Goal: Task Accomplishment & Management: Complete application form

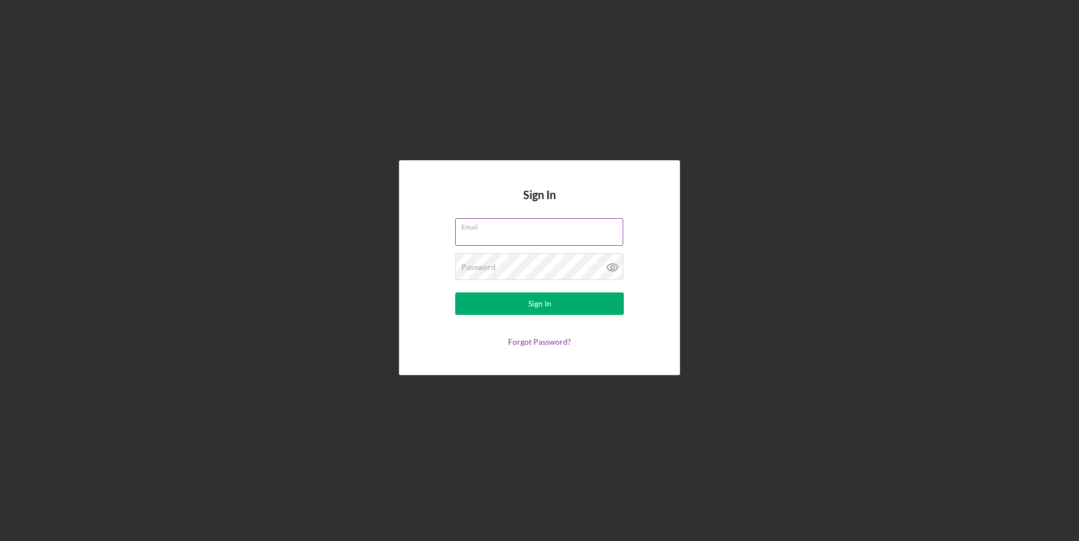
click at [517, 235] on input "Email" at bounding box center [539, 231] width 168 height 27
type input "hmarquise58@gmail.com"
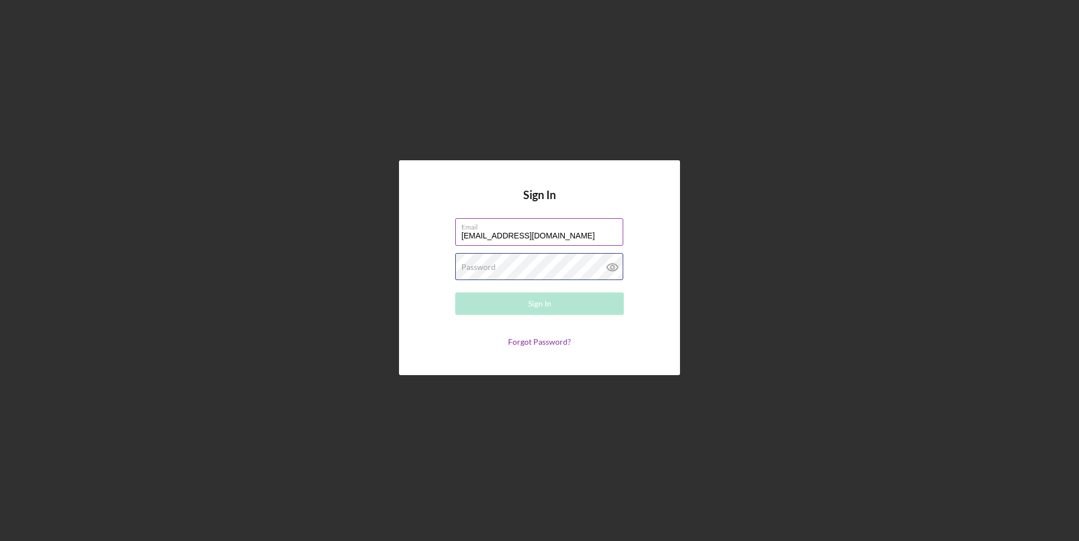
click at [516, 265] on div "Password Required" at bounding box center [539, 267] width 169 height 28
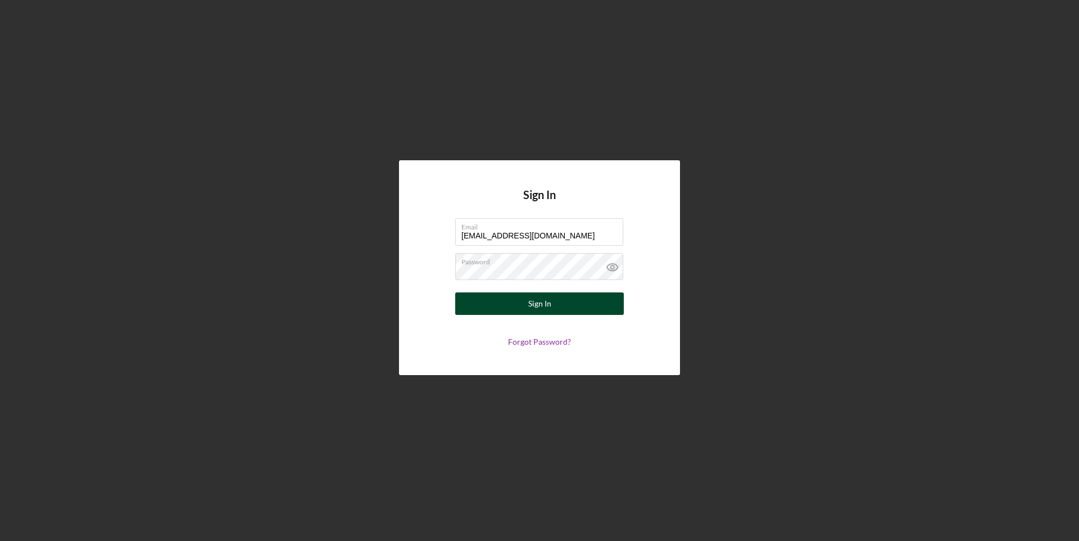
click at [595, 301] on button "Sign In" at bounding box center [539, 303] width 169 height 22
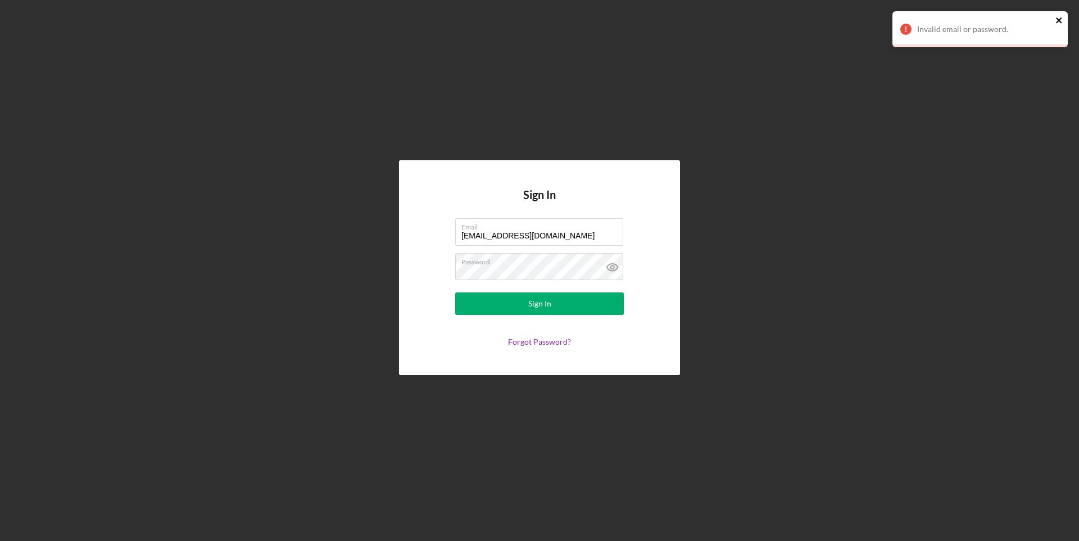
click at [1060, 18] on icon "close" at bounding box center [1059, 20] width 6 height 6
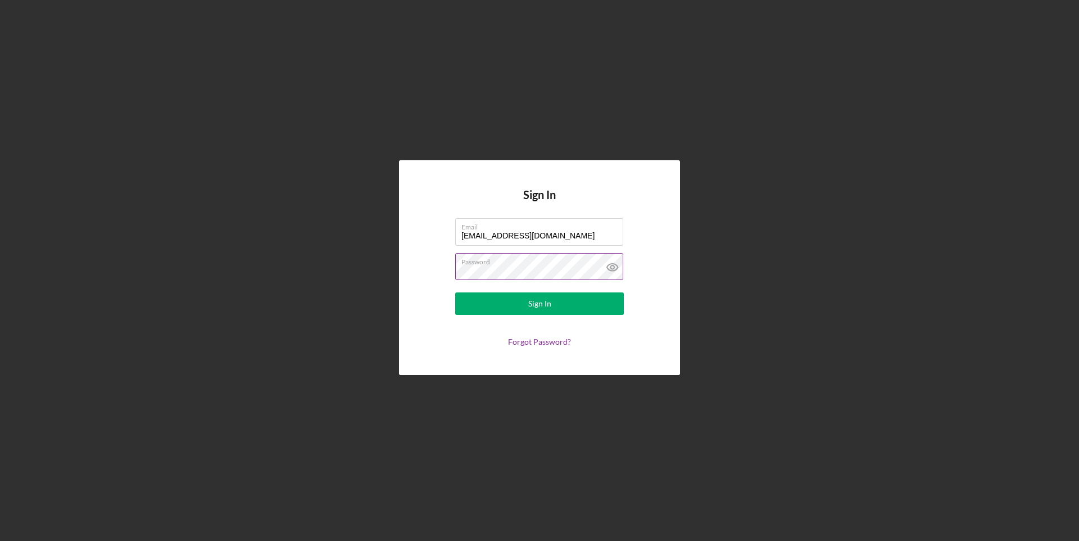
click at [619, 271] on icon at bounding box center [612, 267] width 28 height 28
click at [554, 301] on button "Sign In" at bounding box center [539, 303] width 169 height 22
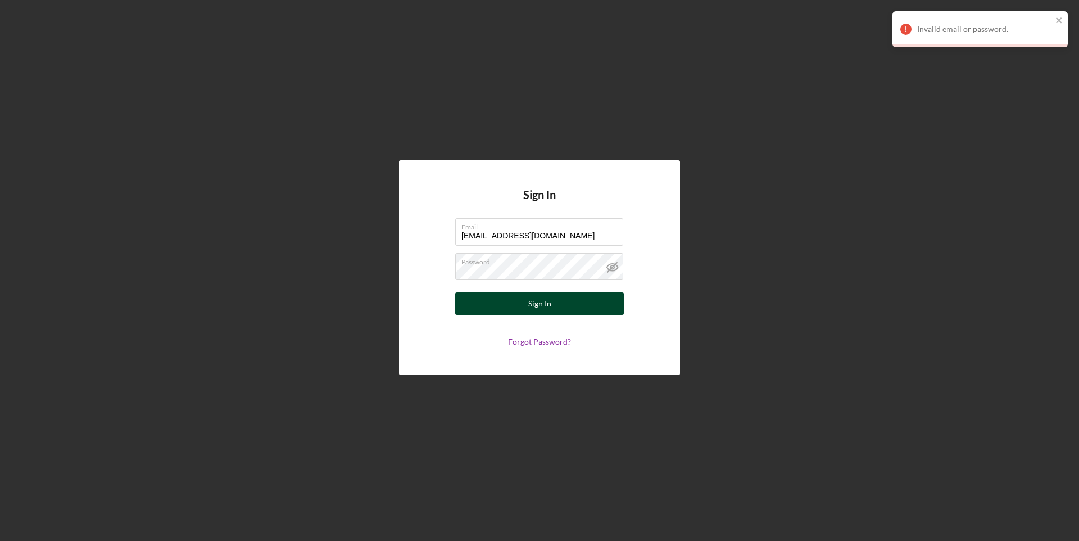
click at [521, 314] on form "Email hmarquise58@gmail.com Password Sign In Forgot Password?" at bounding box center [539, 282] width 225 height 128
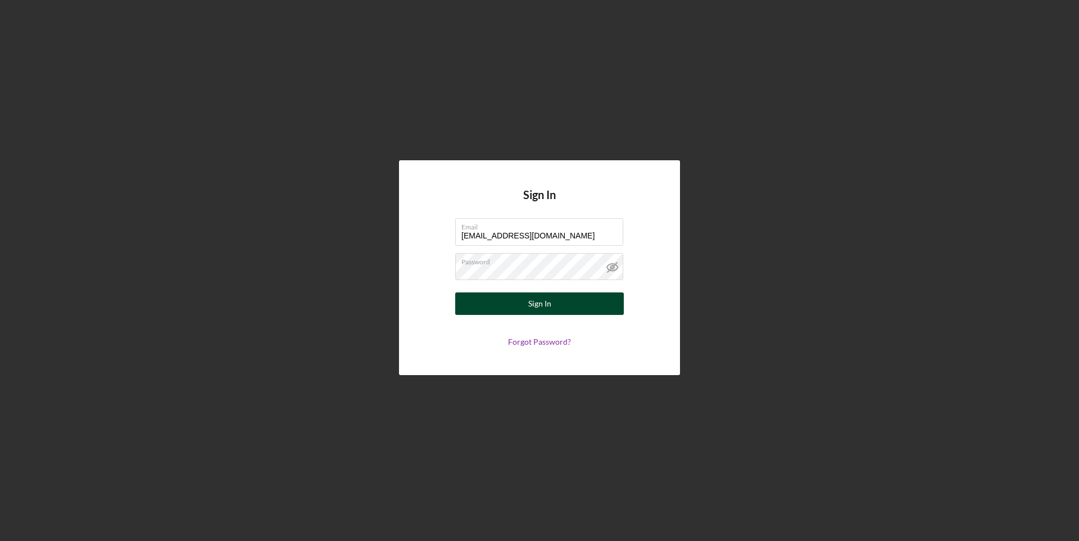
click at [574, 307] on button "Sign In" at bounding box center [539, 303] width 169 height 22
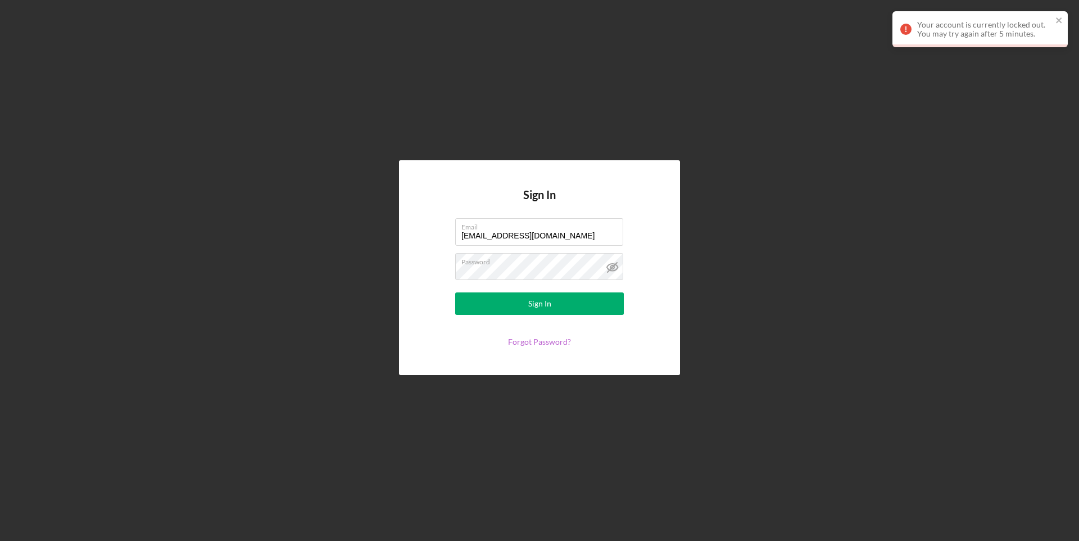
click at [541, 342] on link "Forgot Password?" at bounding box center [539, 342] width 63 height 10
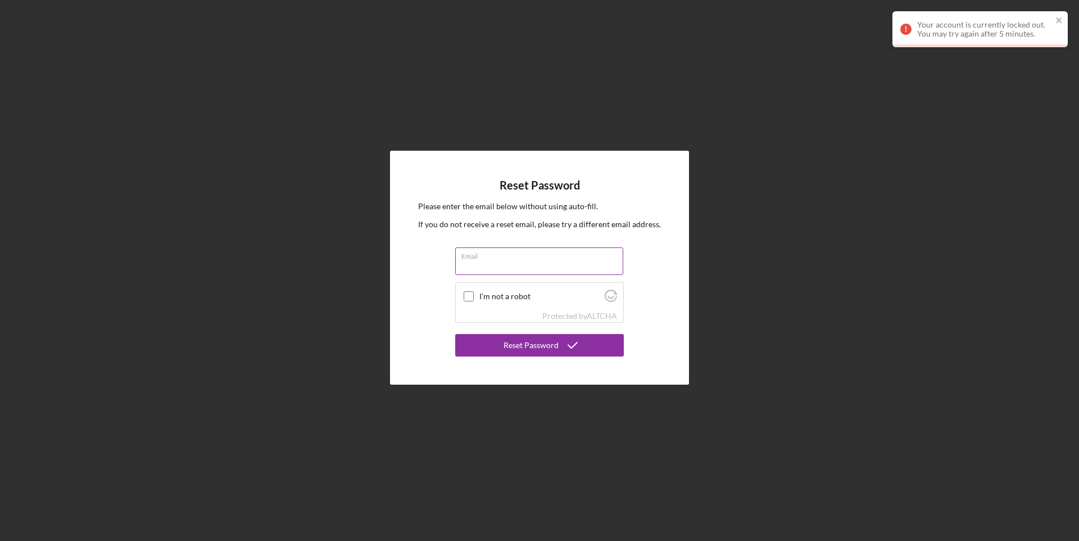
click at [547, 257] on div "Email" at bounding box center [539, 261] width 169 height 28
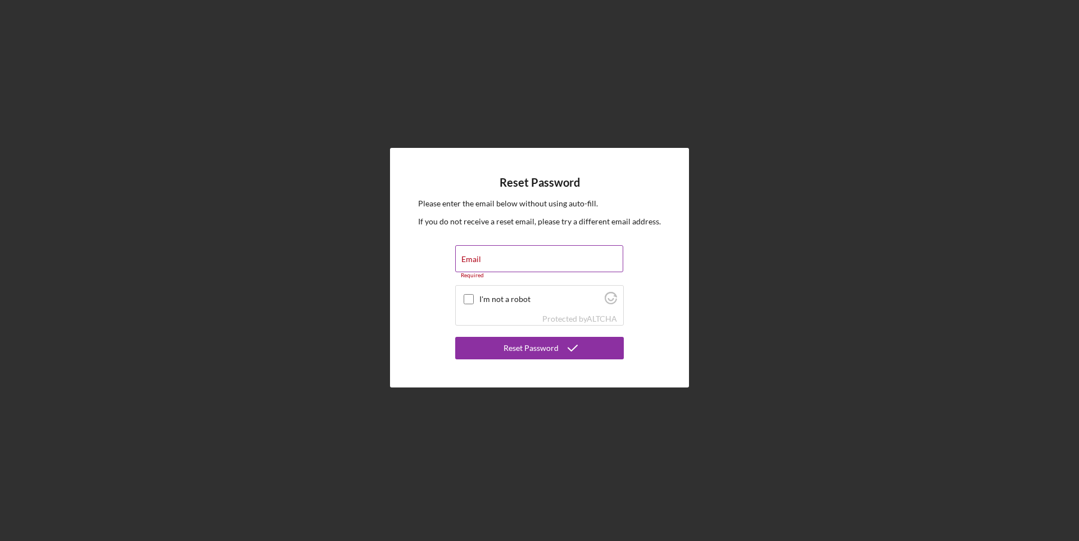
click at [547, 257] on input "Email" at bounding box center [539, 258] width 168 height 27
type input "hmarquise58@gmail.com"
click at [469, 297] on input "I'm not a robot" at bounding box center [469, 293] width 10 height 10
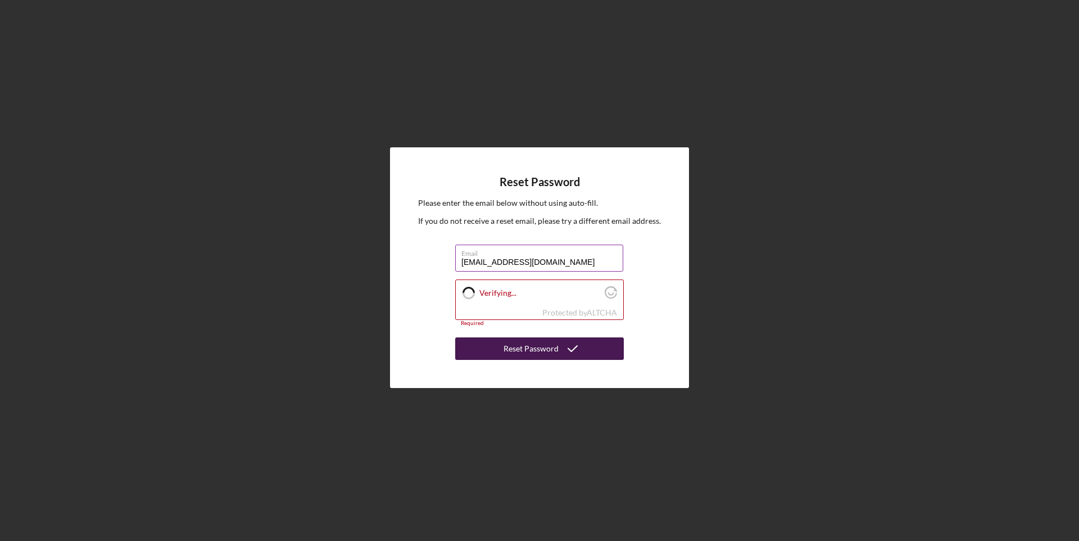
checkbox input "true"
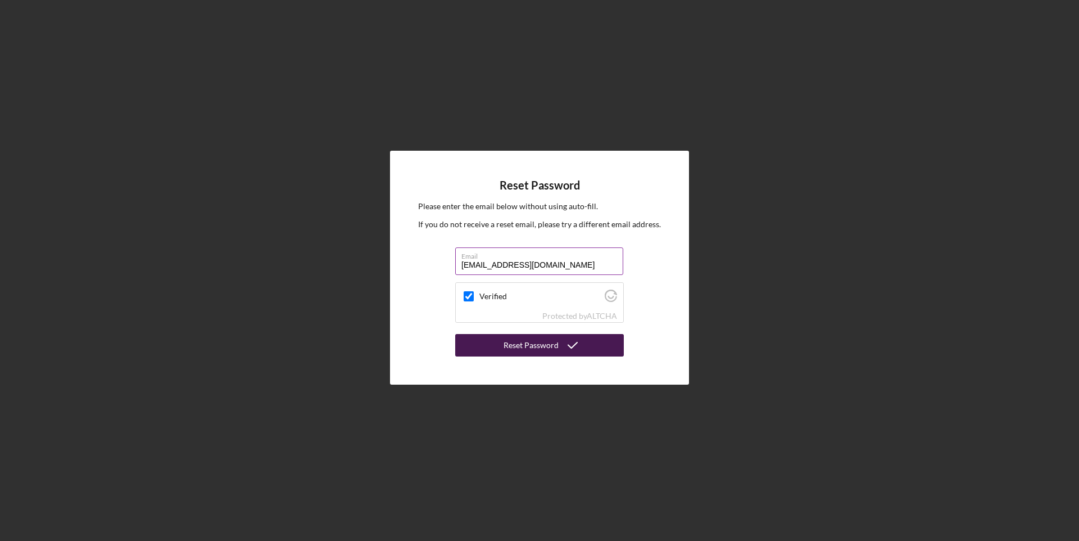
click at [529, 344] on div "Reset Password" at bounding box center [530, 345] width 55 height 22
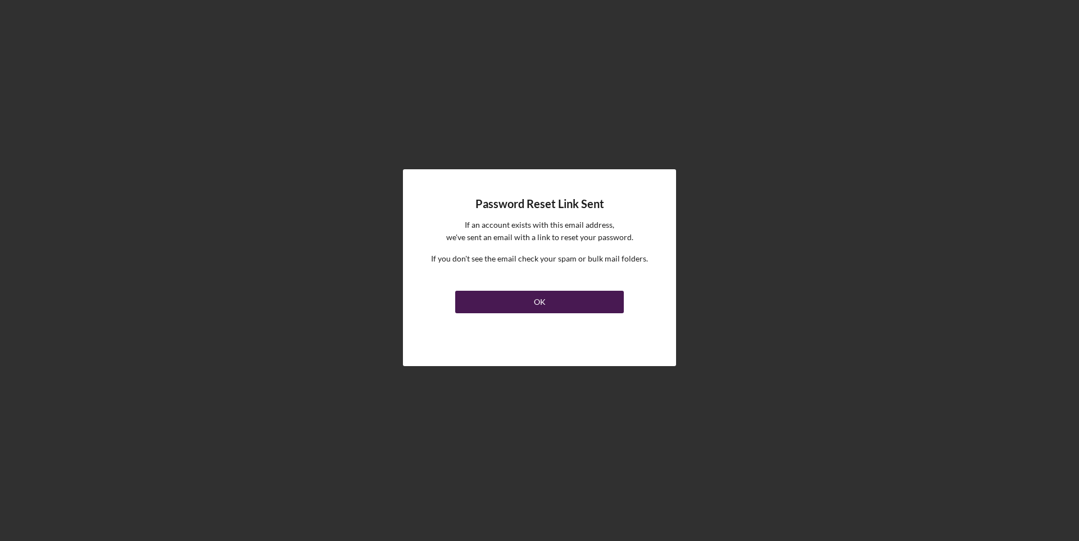
click at [547, 300] on button "OK" at bounding box center [539, 301] width 169 height 22
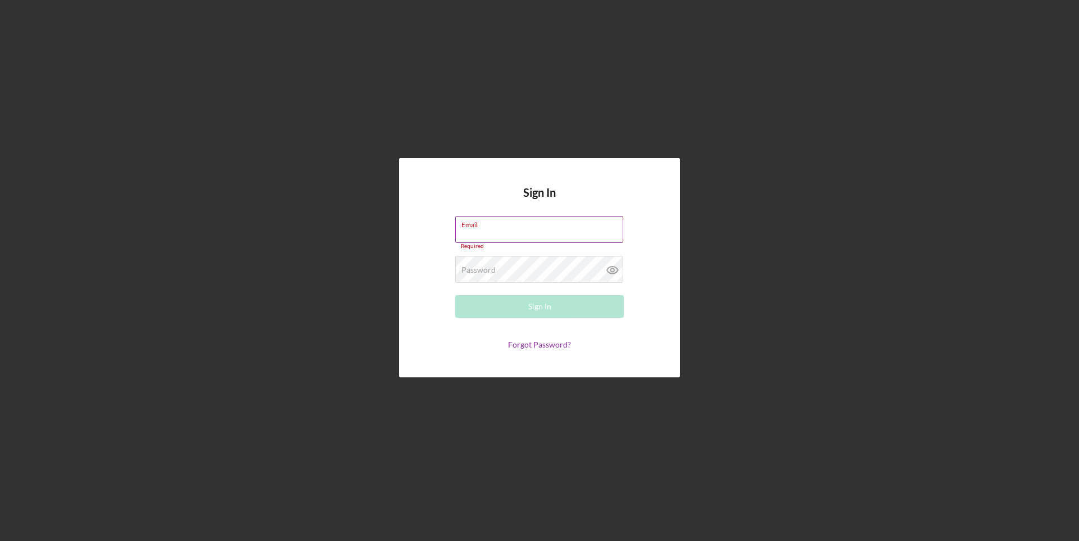
click at [499, 229] on input "Email" at bounding box center [539, 229] width 168 height 27
type input "hmarquise58@gmail.com"
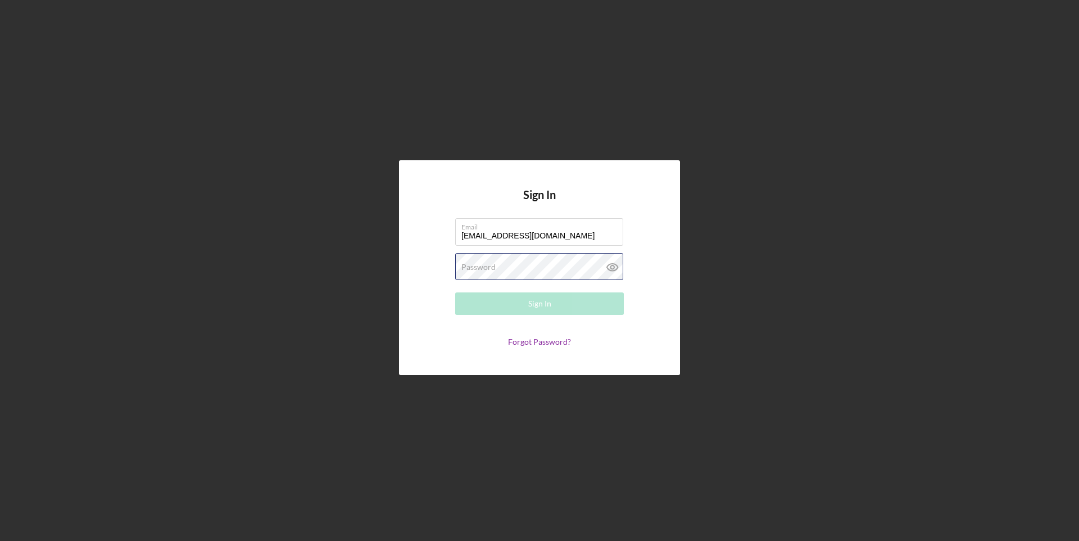
click at [518, 264] on div "Password Required" at bounding box center [539, 267] width 169 height 28
click at [607, 272] on icon at bounding box center [612, 267] width 28 height 28
click at [611, 270] on icon at bounding box center [612, 267] width 28 height 28
click at [575, 306] on button "Sign In" at bounding box center [539, 303] width 169 height 22
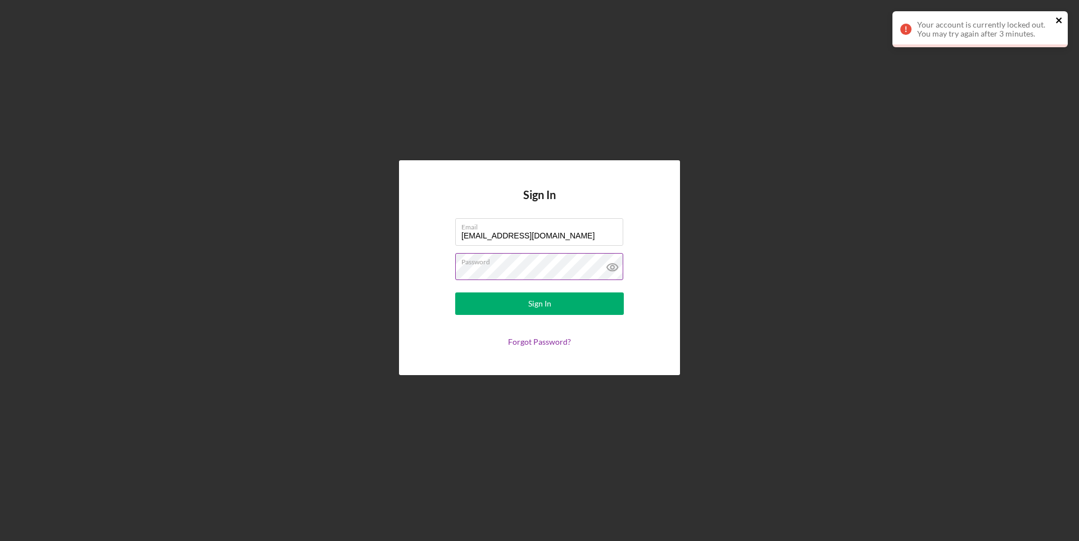
click at [1061, 18] on icon "close" at bounding box center [1059, 20] width 8 height 9
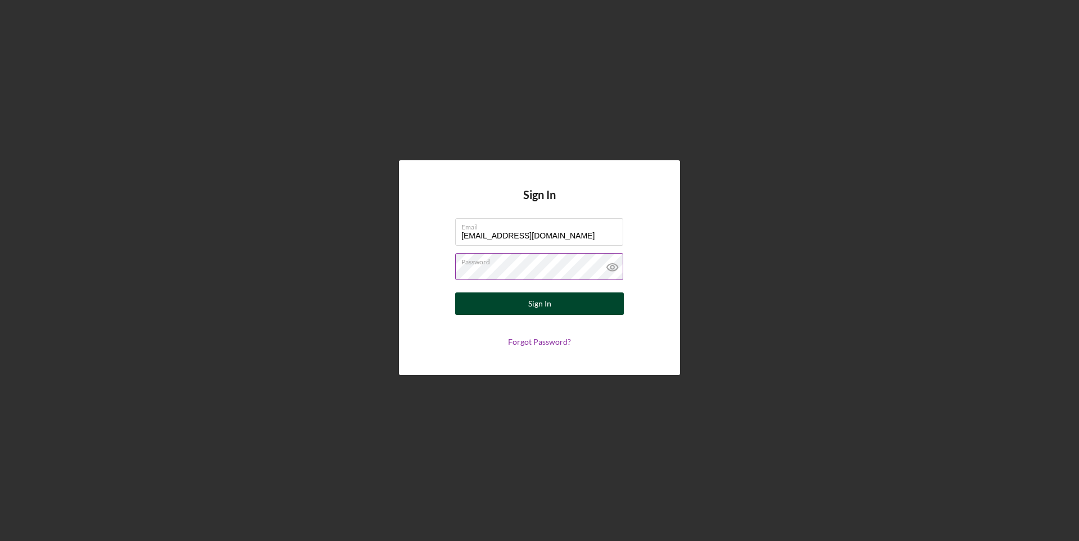
click at [557, 312] on button "Sign In" at bounding box center [539, 303] width 169 height 22
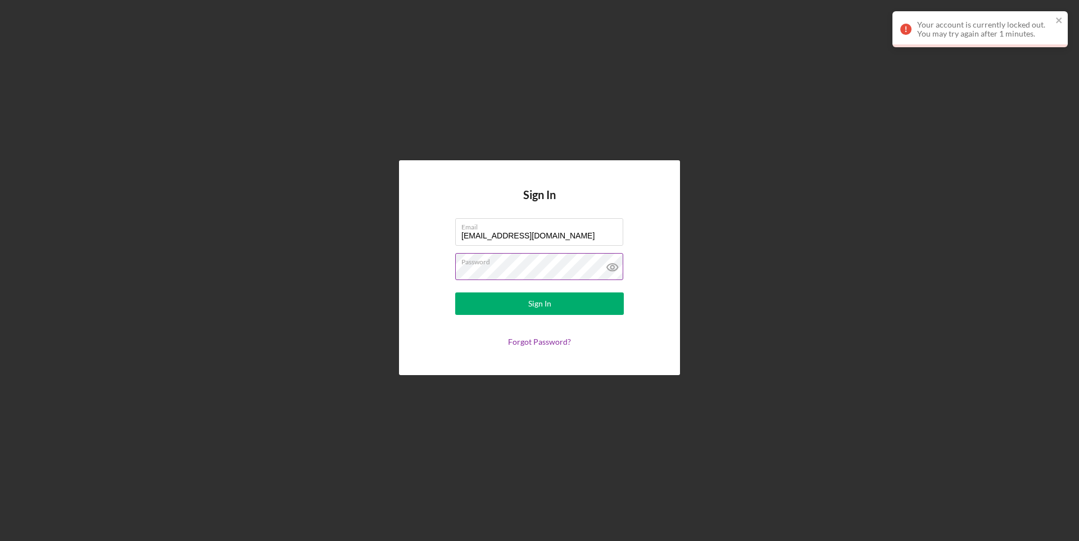
click at [834, 219] on div "Sign In Email hmarquise58@gmail.com Password Sign In Forgot Password?" at bounding box center [540, 267] width 1068 height 535
click at [575, 305] on button "Sign In" at bounding box center [539, 303] width 169 height 22
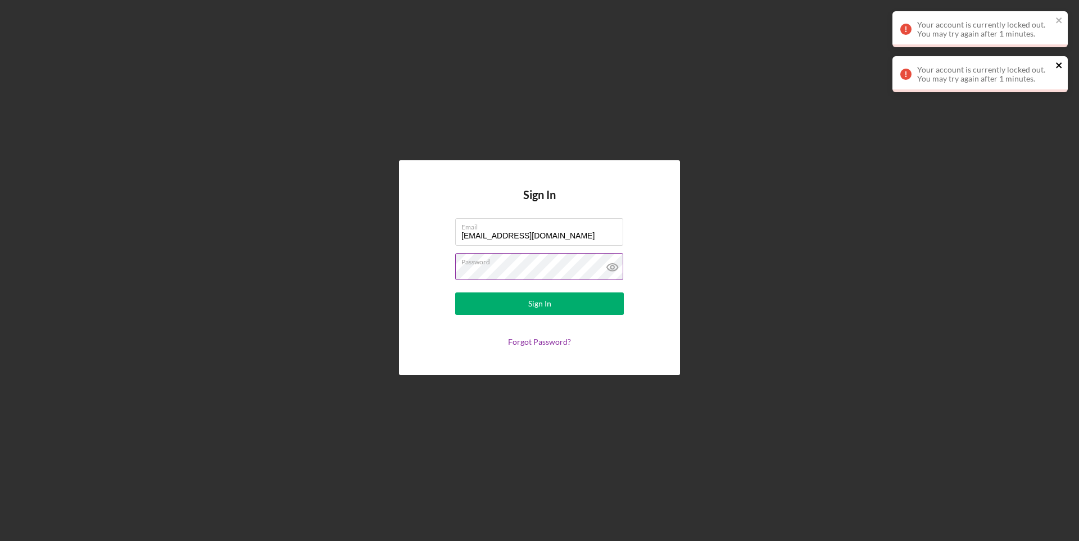
click at [1061, 64] on icon "close" at bounding box center [1059, 65] width 8 height 9
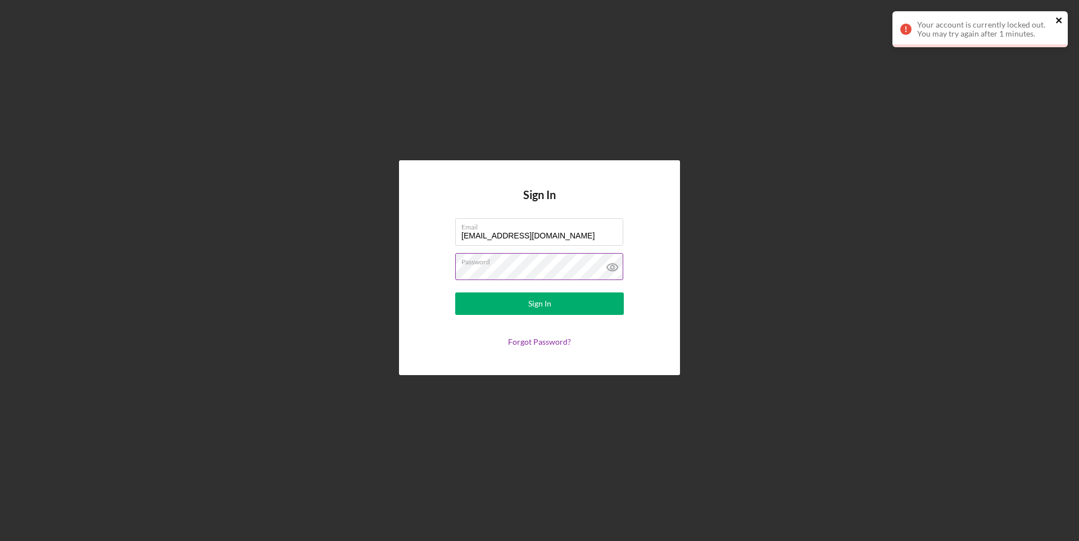
click at [1060, 22] on icon "close" at bounding box center [1059, 20] width 6 height 6
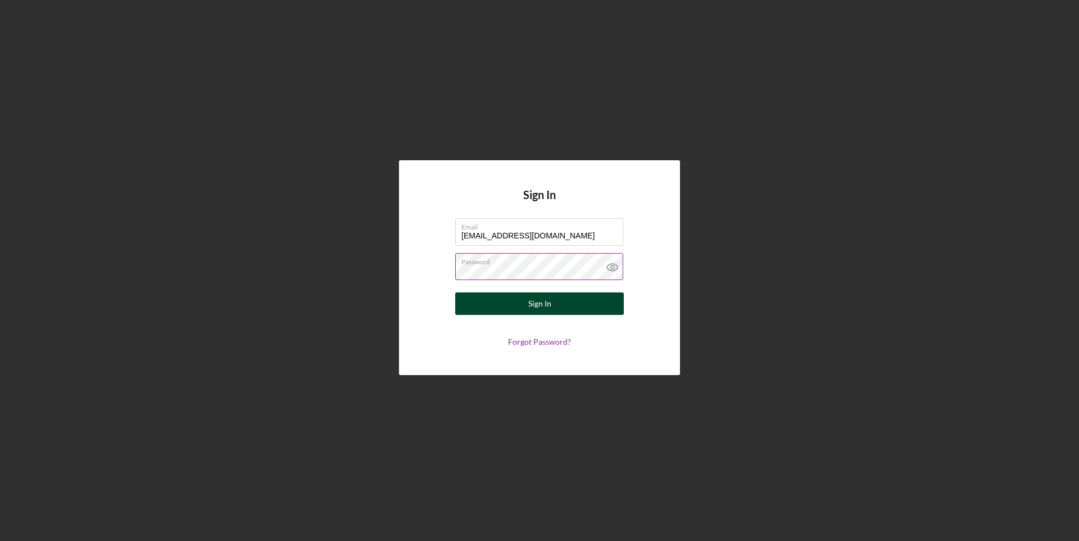
click at [602, 302] on button "Sign In" at bounding box center [539, 303] width 169 height 22
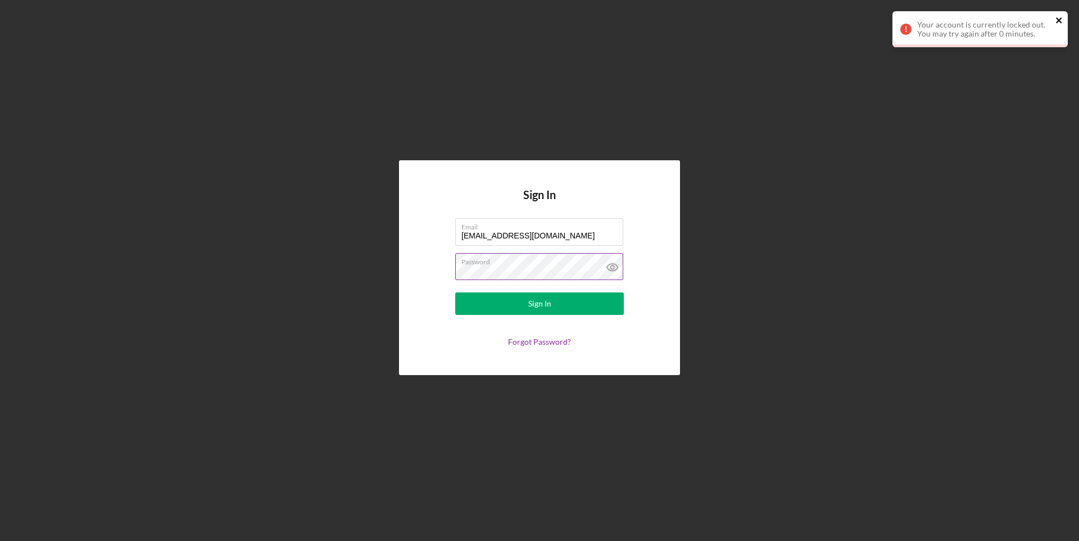
click at [1060, 16] on icon "close" at bounding box center [1059, 20] width 8 height 9
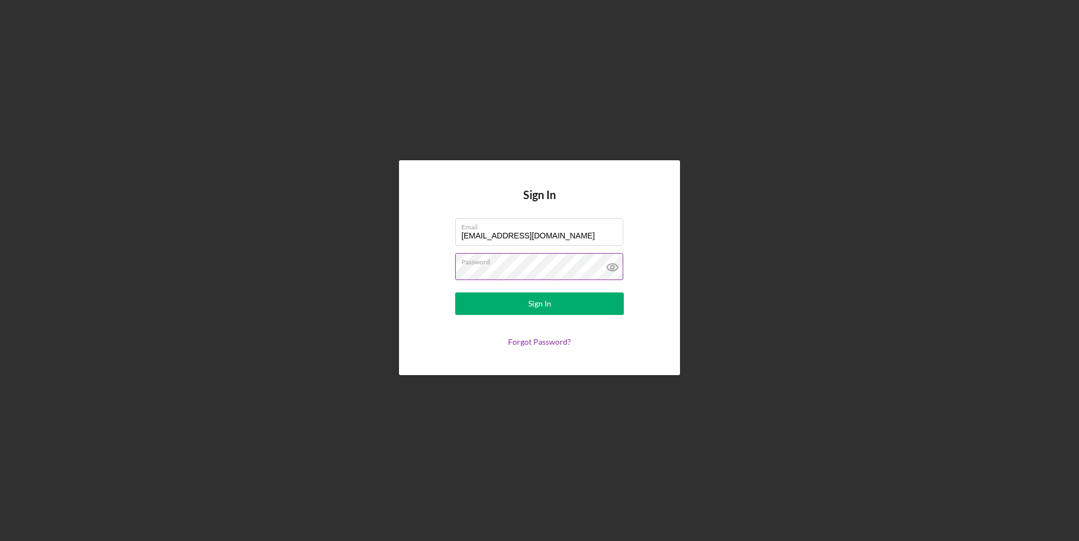
drag, startPoint x: 841, startPoint y: 228, endPoint x: 848, endPoint y: 223, distance: 8.4
click at [846, 225] on div "Sign In Email hmarquise58@gmail.com Password Sign In Forgot Password?" at bounding box center [540, 267] width 1068 height 535
click at [528, 305] on div "Sign In" at bounding box center [539, 303] width 23 height 22
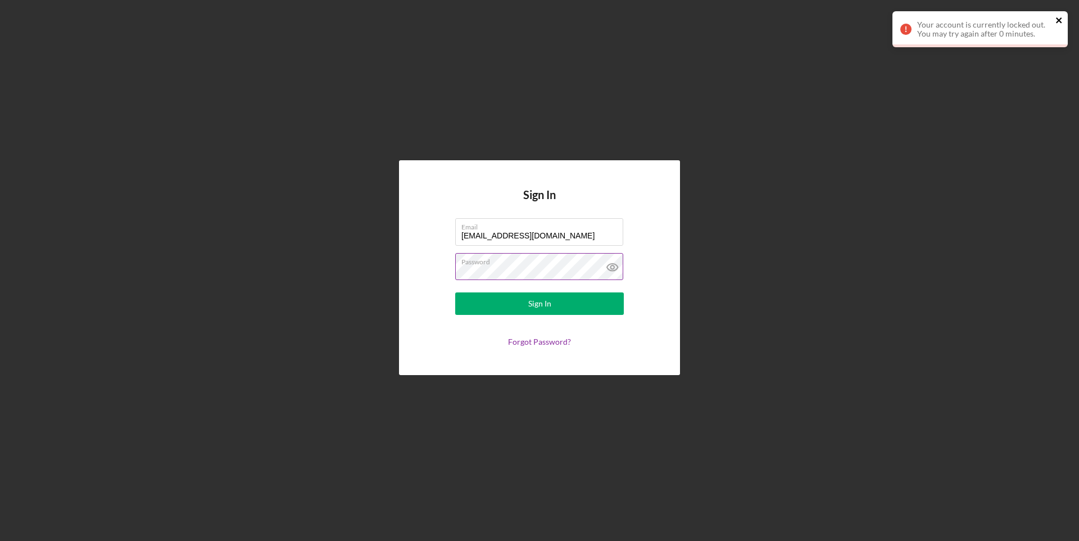
click at [1063, 17] on icon "close" at bounding box center [1059, 20] width 8 height 9
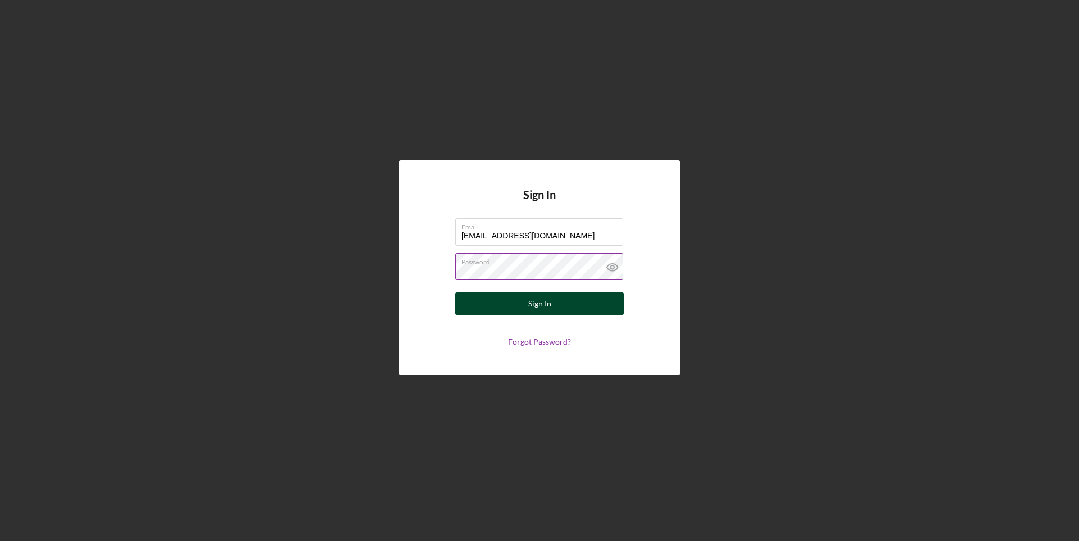
click at [534, 297] on div "Sign In" at bounding box center [539, 303] width 23 height 22
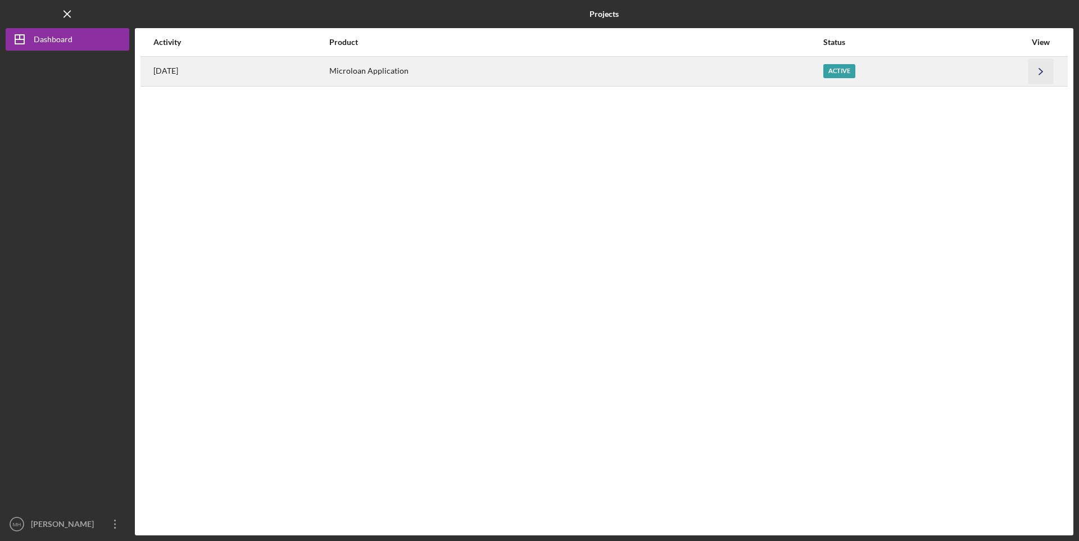
click at [1038, 67] on icon "Icon/Navigate" at bounding box center [1040, 70] width 25 height 25
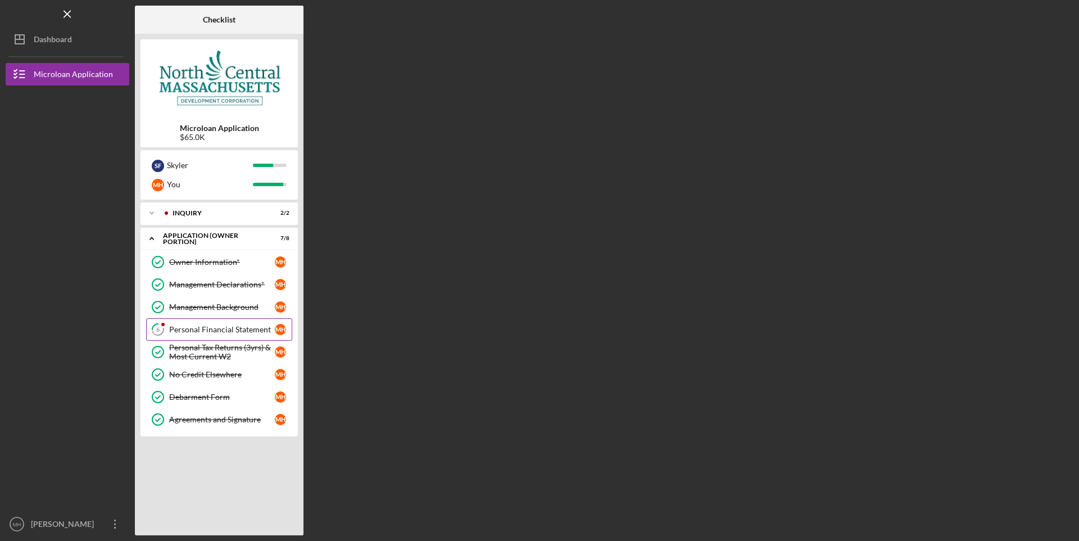
click at [239, 332] on div "Personal Financial Statement" at bounding box center [222, 329] width 106 height 9
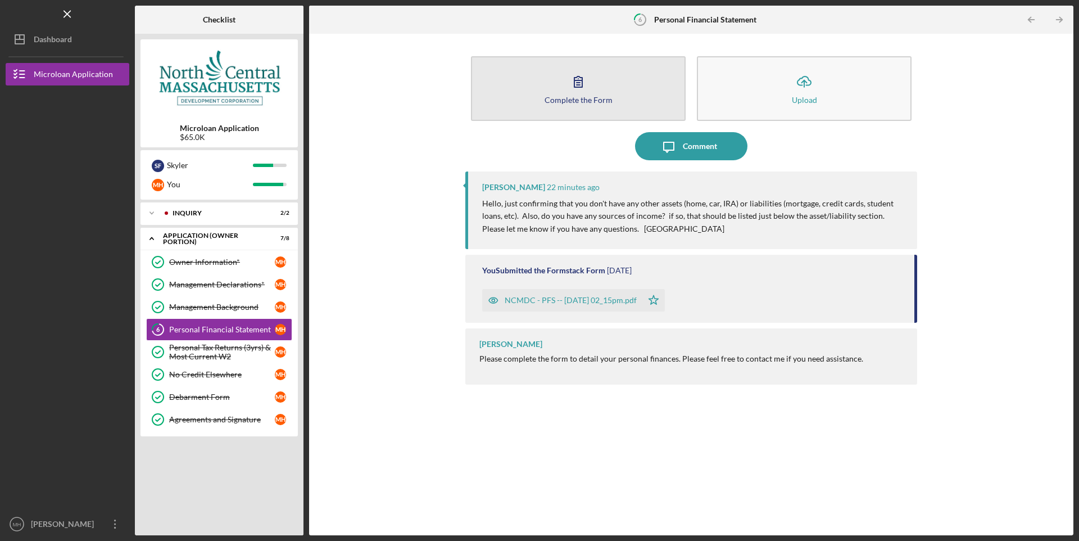
click at [586, 83] on icon "button" at bounding box center [578, 81] width 28 height 28
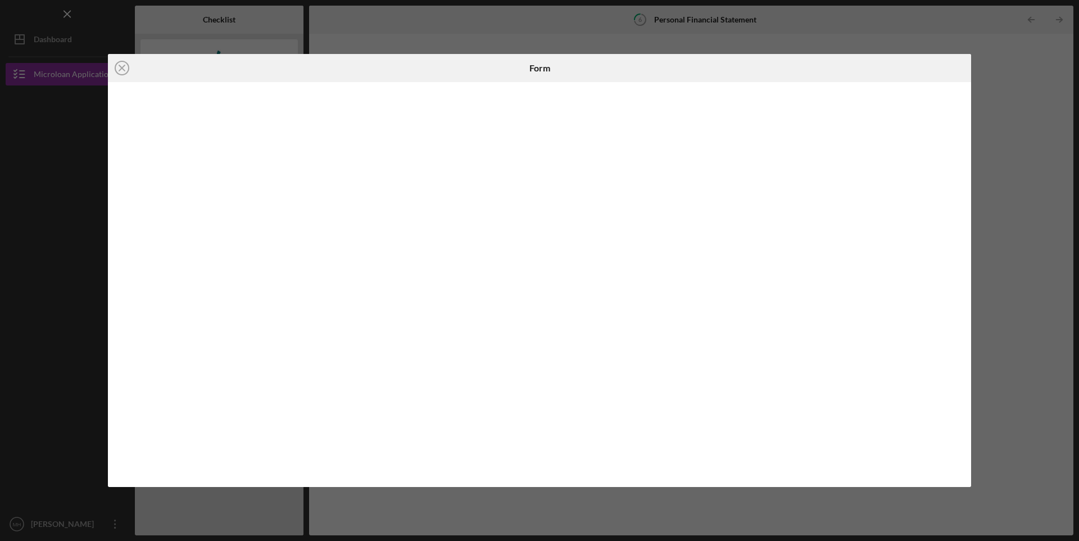
click at [1012, 111] on div "Icon/Close Form" at bounding box center [539, 270] width 1079 height 541
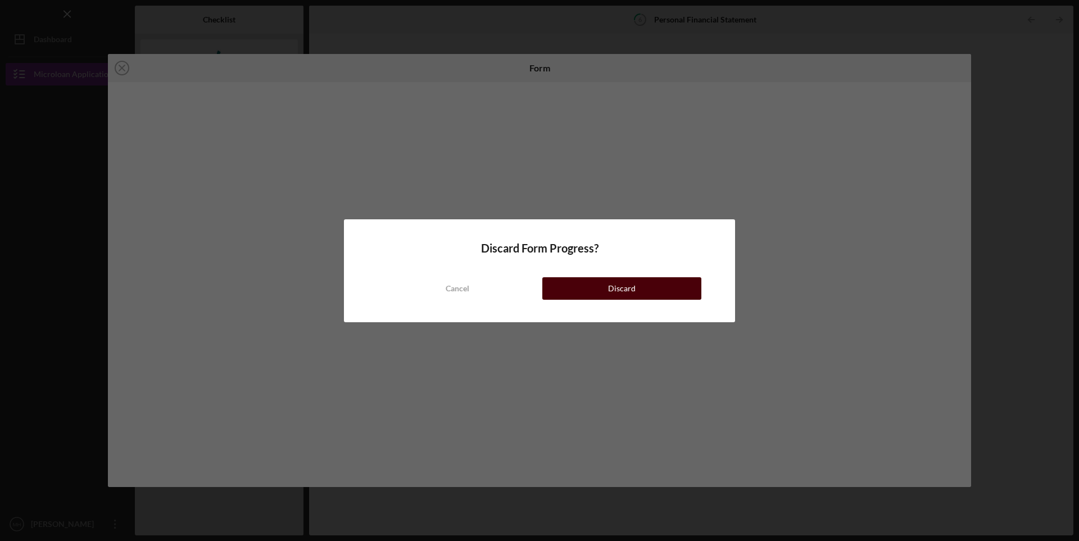
click at [651, 285] on button "Discard" at bounding box center [621, 288] width 159 height 22
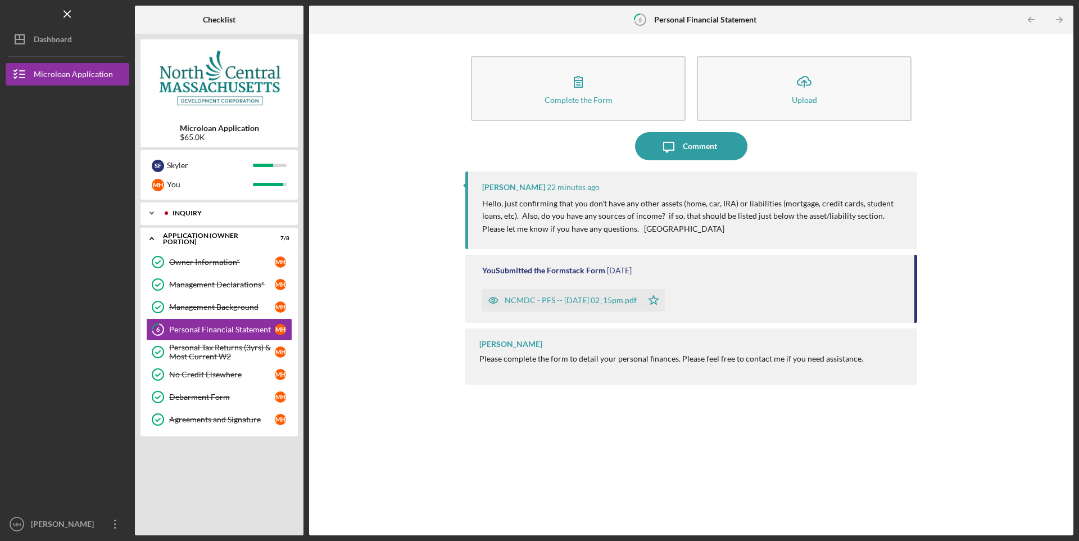
click at [234, 215] on div "INQUIRY" at bounding box center [228, 213] width 111 height 7
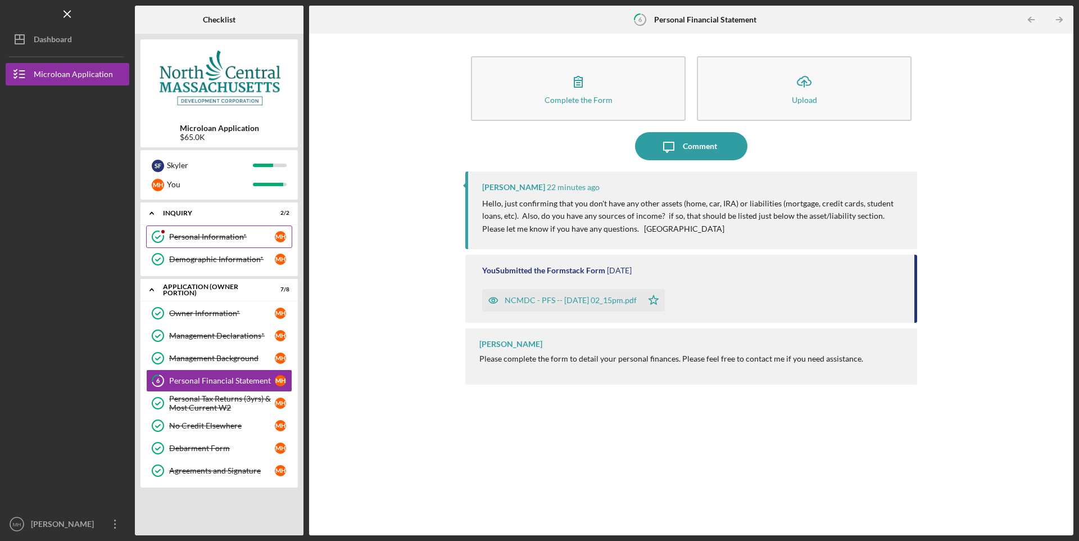
click at [196, 237] on div "Personal Information*" at bounding box center [222, 236] width 106 height 9
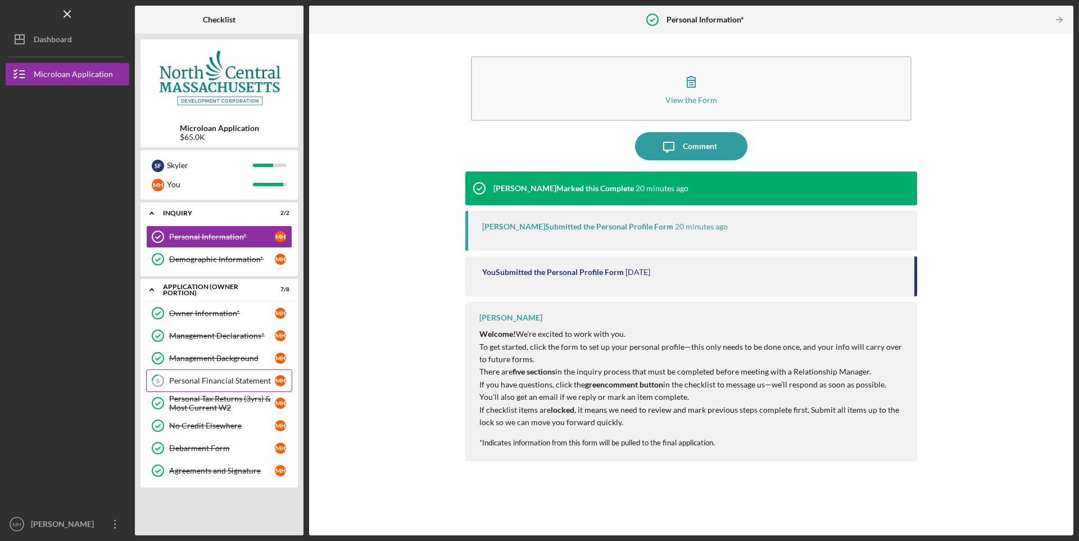
click at [220, 378] on div "Personal Financial Statement" at bounding box center [222, 380] width 106 height 9
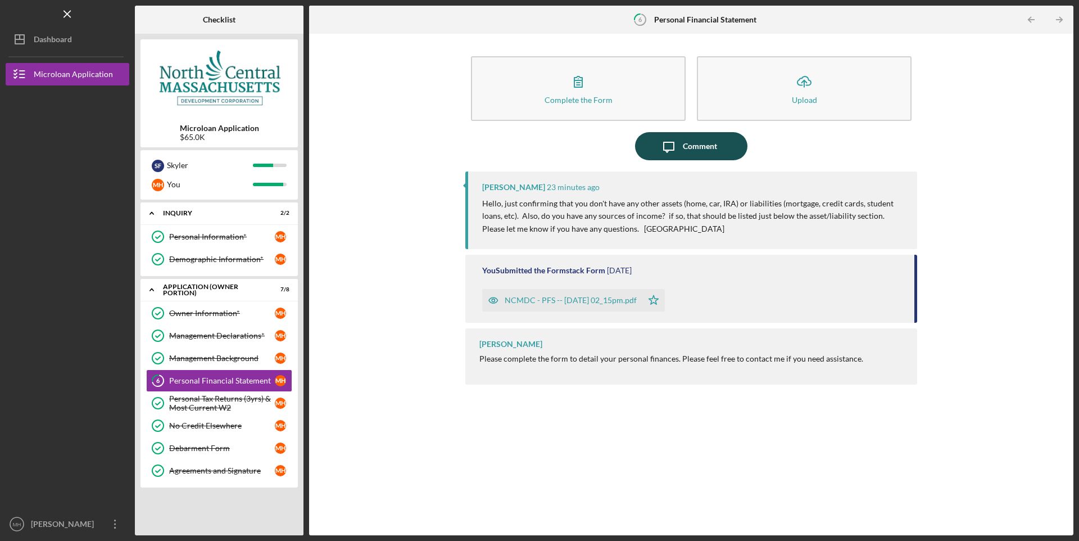
click at [711, 146] on div "Comment" at bounding box center [700, 146] width 34 height 28
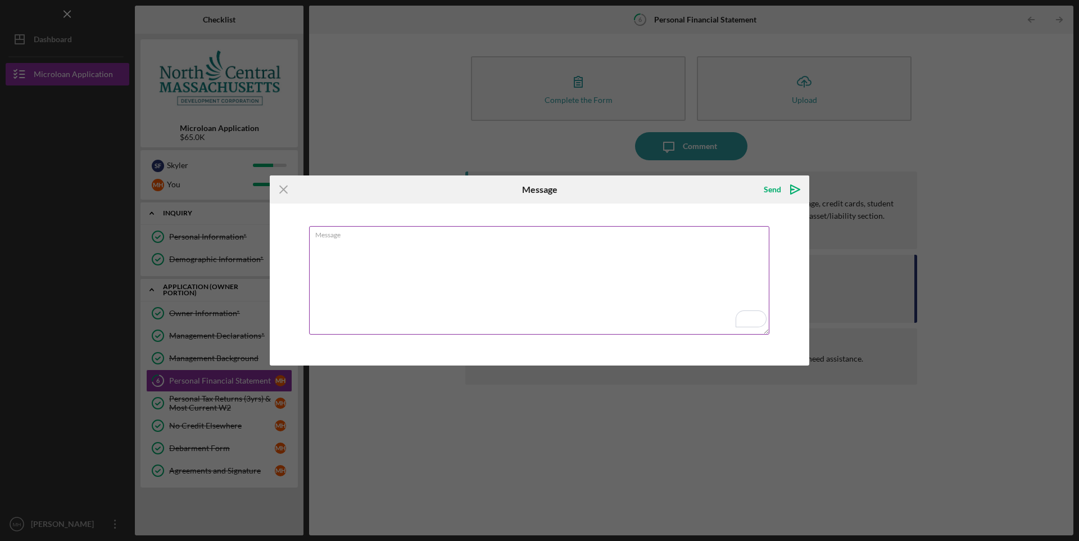
type textarea "h"
click at [291, 189] on icon "Icon/Menu Close" at bounding box center [284, 189] width 28 height 28
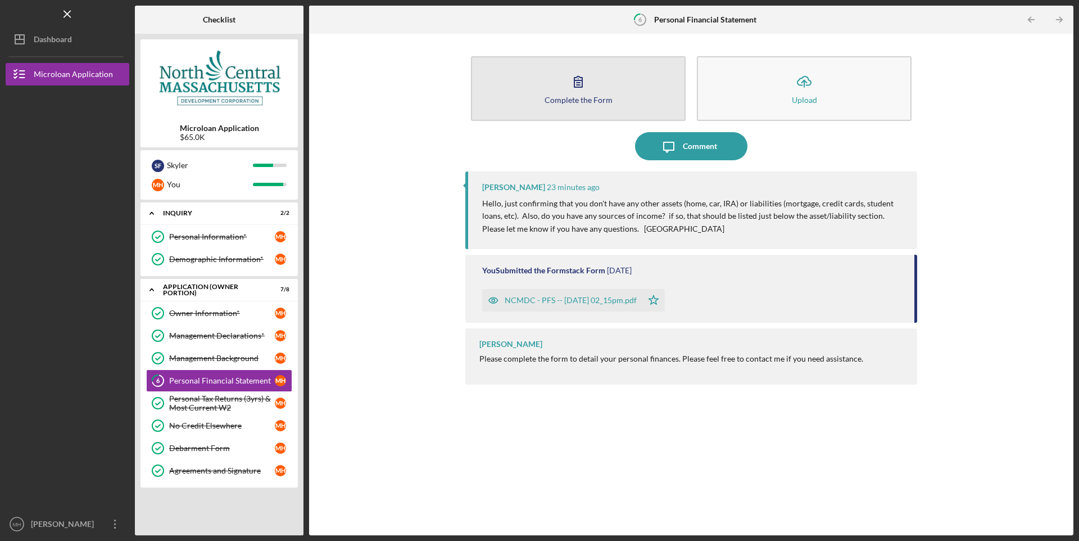
click at [572, 89] on icon "button" at bounding box center [578, 81] width 28 height 28
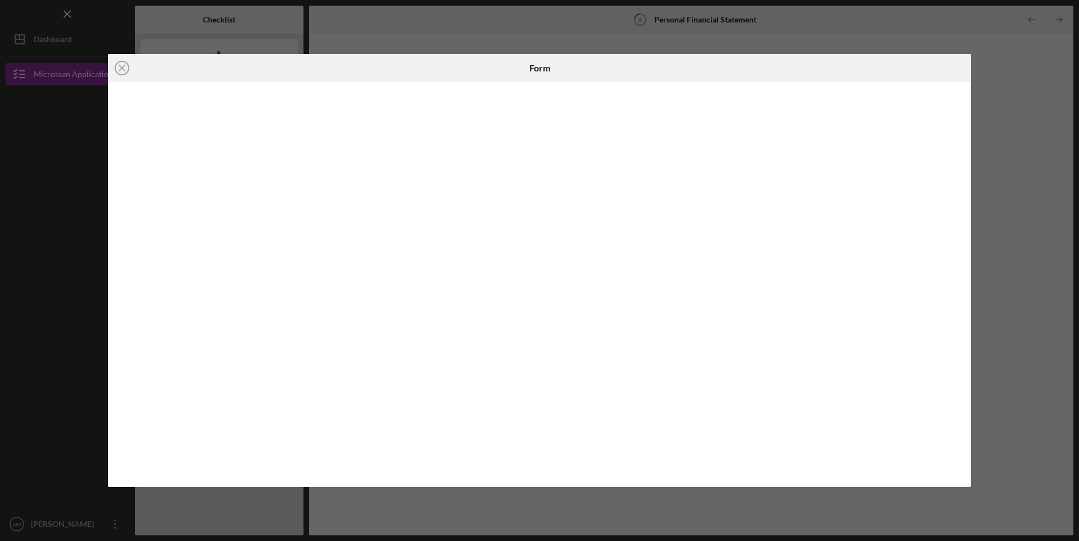
click at [1046, 143] on div "Icon/Close Form" at bounding box center [539, 270] width 1079 height 541
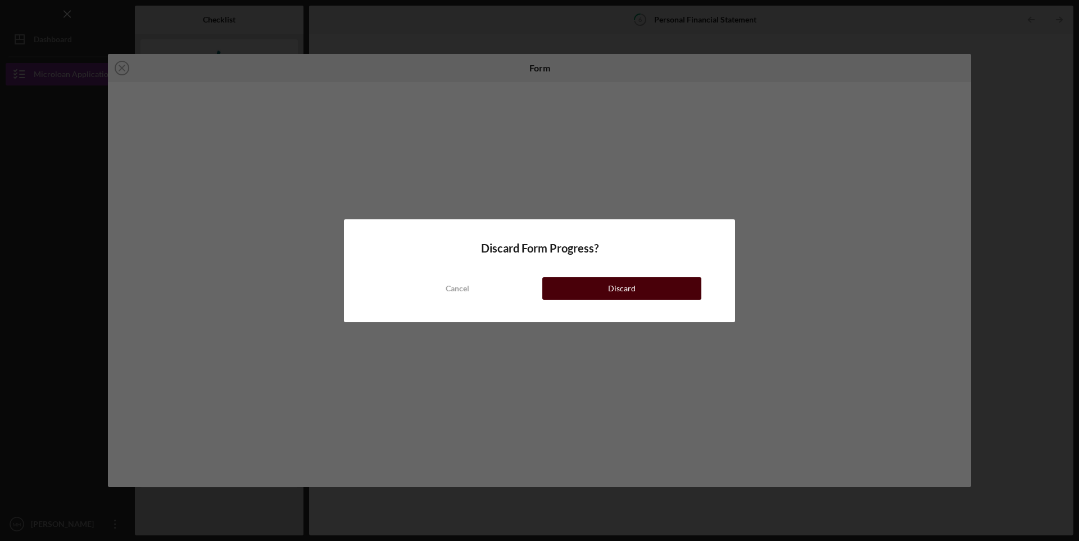
click at [573, 285] on button "Discard" at bounding box center [621, 288] width 159 height 22
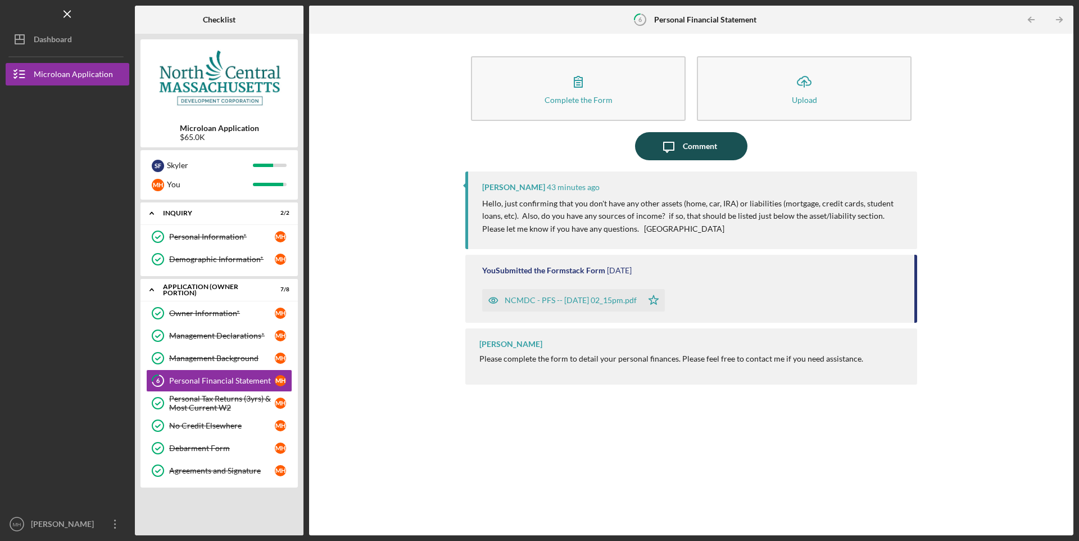
click at [697, 144] on div "Comment" at bounding box center [700, 146] width 34 height 28
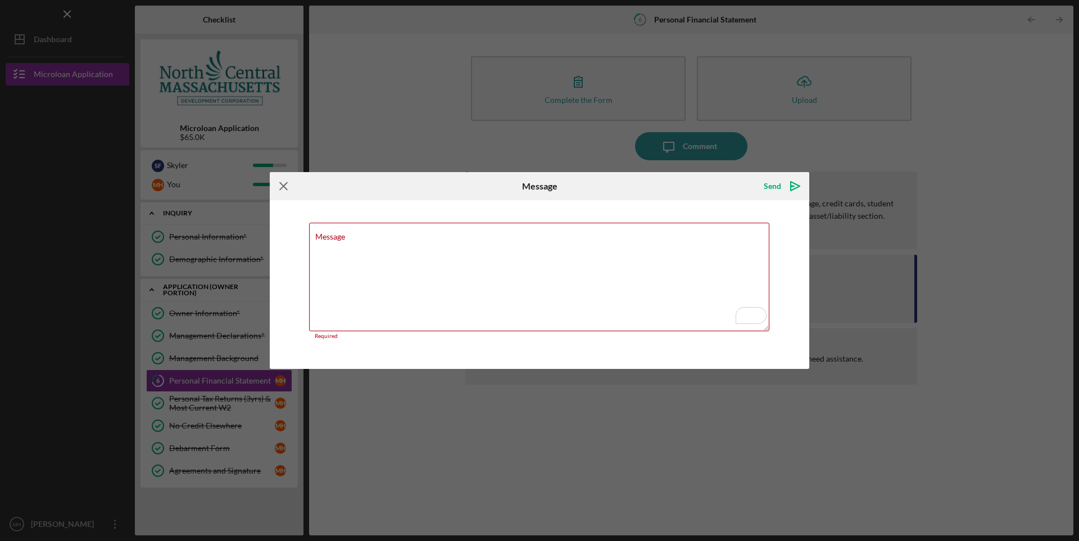
click at [288, 189] on icon "Icon/Menu Close" at bounding box center [284, 186] width 28 height 28
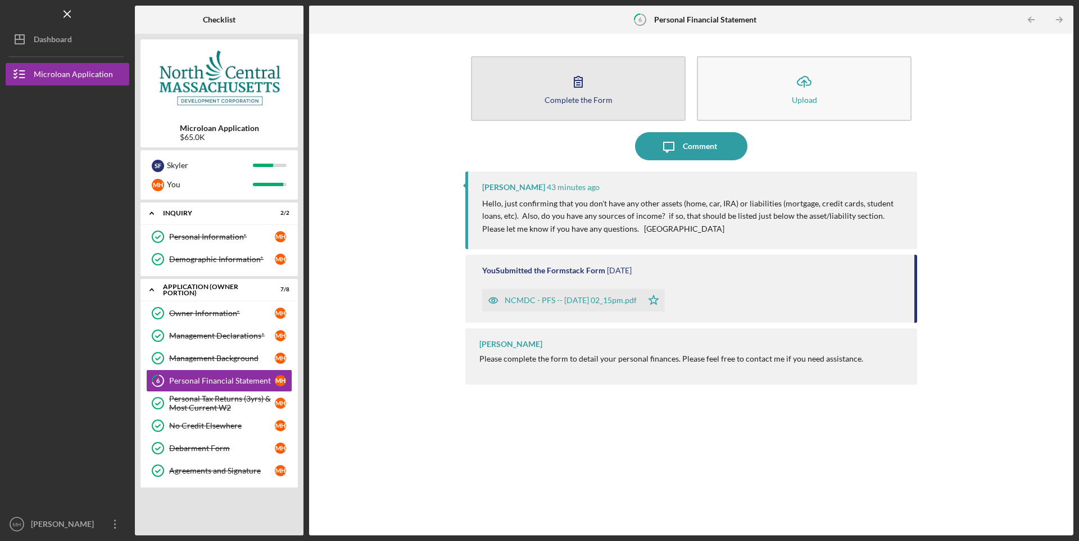
click at [615, 82] on button "Complete the Form Form" at bounding box center [578, 88] width 215 height 65
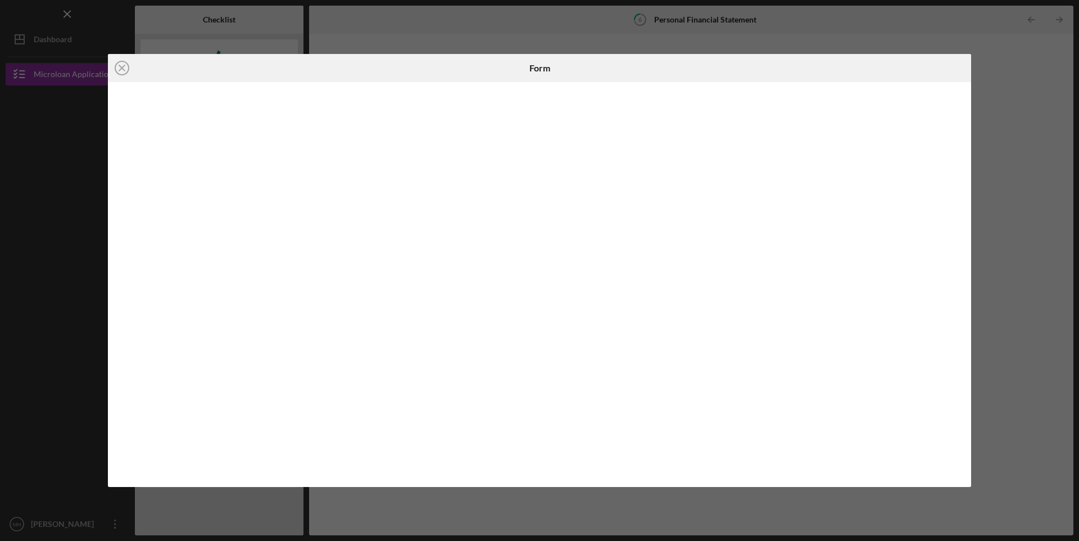
click at [1032, 126] on div "Icon/Close Form" at bounding box center [539, 270] width 1079 height 541
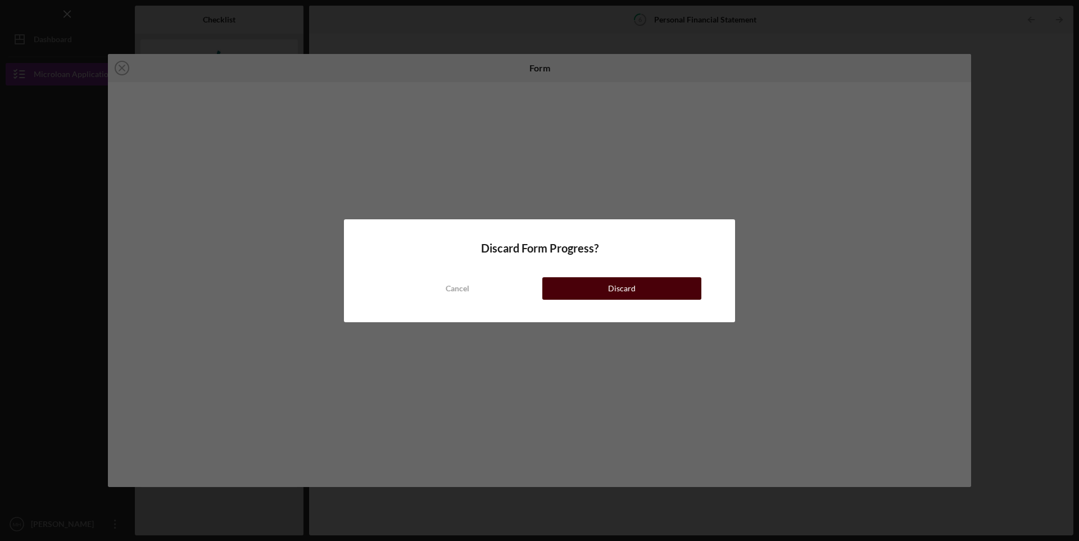
click at [634, 285] on div "Discard" at bounding box center [622, 288] width 28 height 22
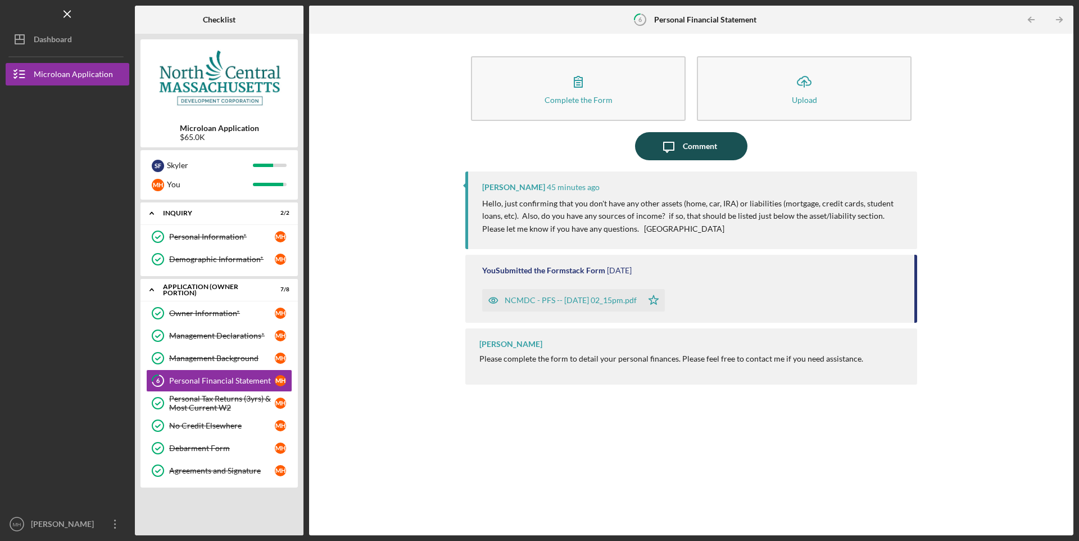
click at [691, 149] on div "Comment" at bounding box center [700, 146] width 34 height 28
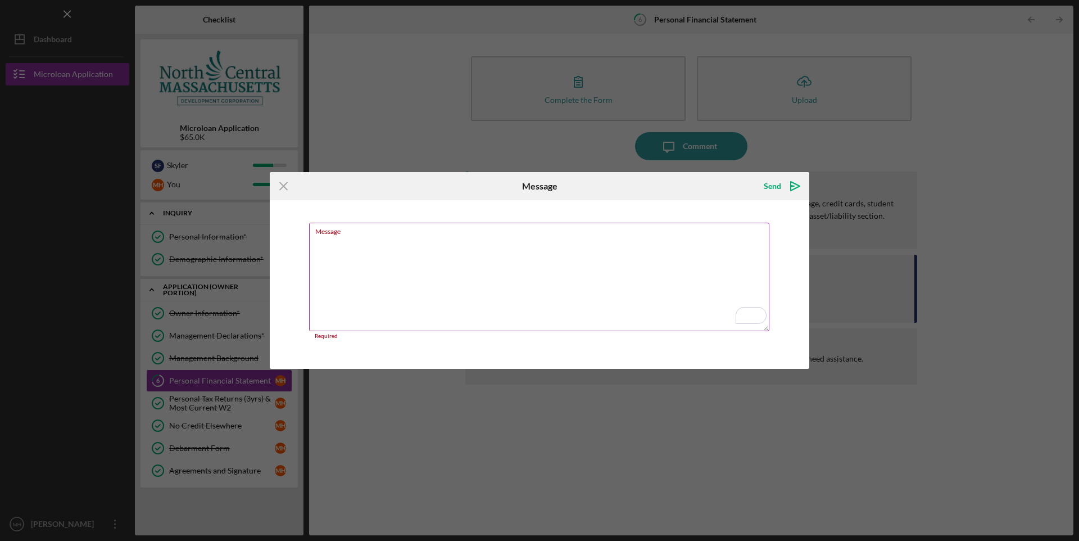
click at [511, 272] on textarea "Message" at bounding box center [539, 277] width 460 height 108
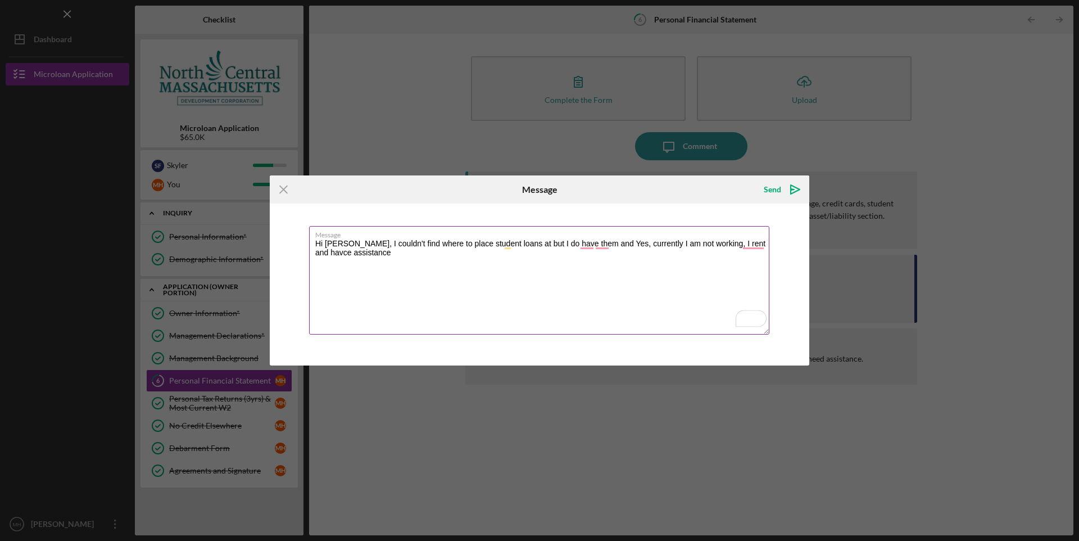
click at [758, 242] on textarea "Hi Sandie, I couldn't find where to place student loans at but I do have them a…" at bounding box center [539, 280] width 460 height 108
click at [366, 255] on textarea "Hi Sandie, I couldn't find where to place student loans at but I do have them a…" at bounding box center [539, 280] width 460 height 108
click at [687, 243] on textarea "Hi Sandie, I couldn't find where to place student loans at but I do have them a…" at bounding box center [539, 280] width 460 height 108
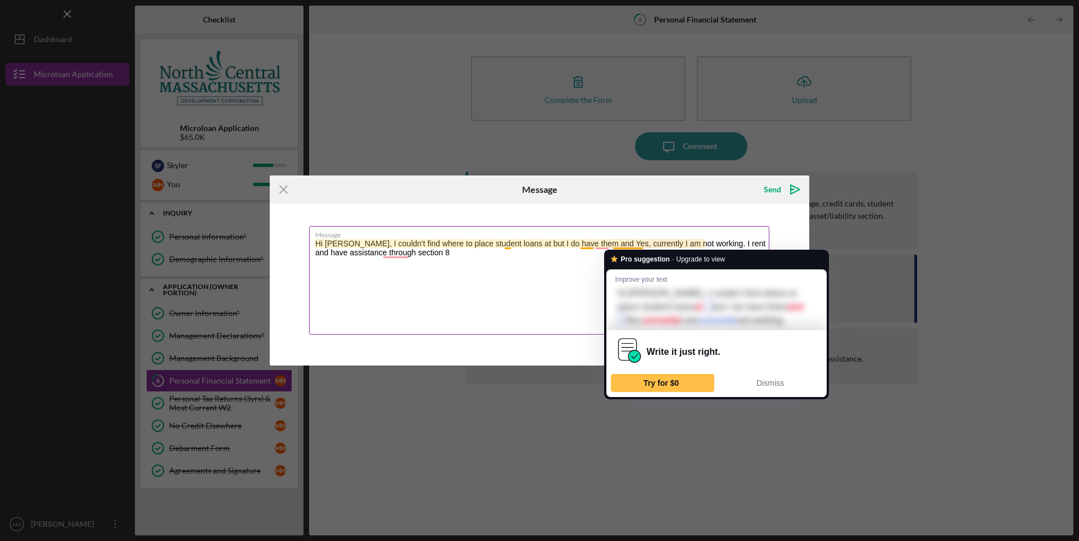
click at [630, 246] on textarea "Hi Sandie, I couldn't find where to place student loans at but I do have them a…" at bounding box center [539, 280] width 460 height 108
click at [583, 265] on textarea "Hi Sandie, I couldn't find where to place student loans at but I do have them a…" at bounding box center [539, 280] width 460 height 108
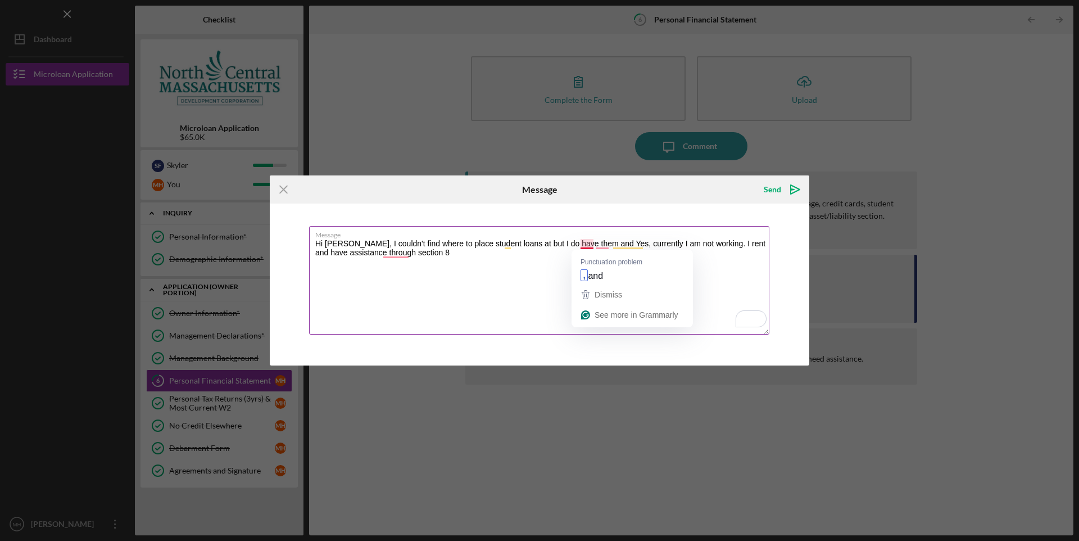
click at [589, 243] on textarea "Hi Sandie, I couldn't find where to place student loans at but I do have them a…" at bounding box center [539, 280] width 460 height 108
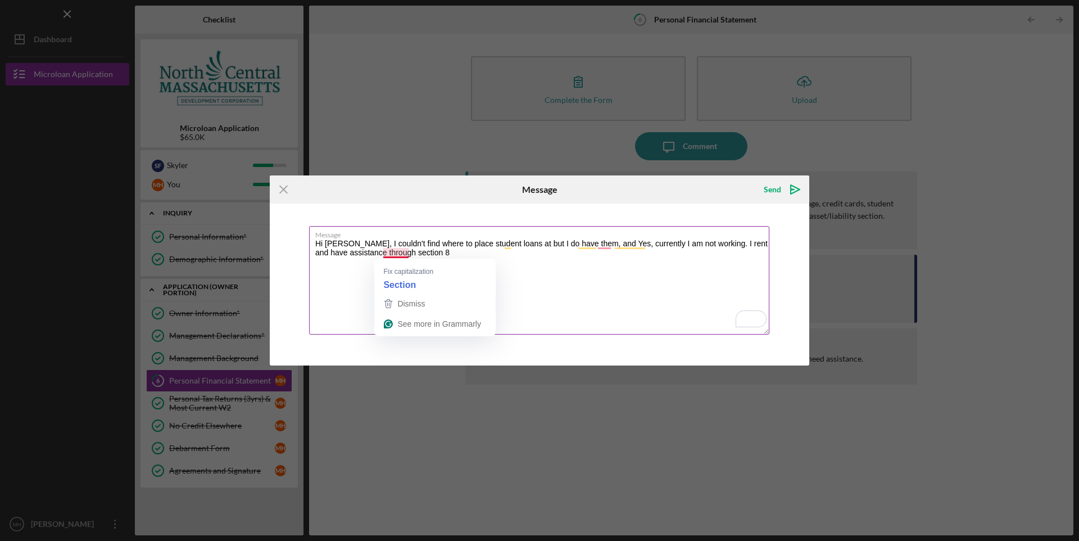
click at [400, 252] on textarea "Hi Sandie, I couldn't find where to place student loans at but I do have them, …" at bounding box center [539, 280] width 460 height 108
type textarea "Hi [PERSON_NAME], I couldn't find where to place student loans at but I do have…"
click at [792, 189] on polygon "submit" at bounding box center [792, 189] width 3 height 1
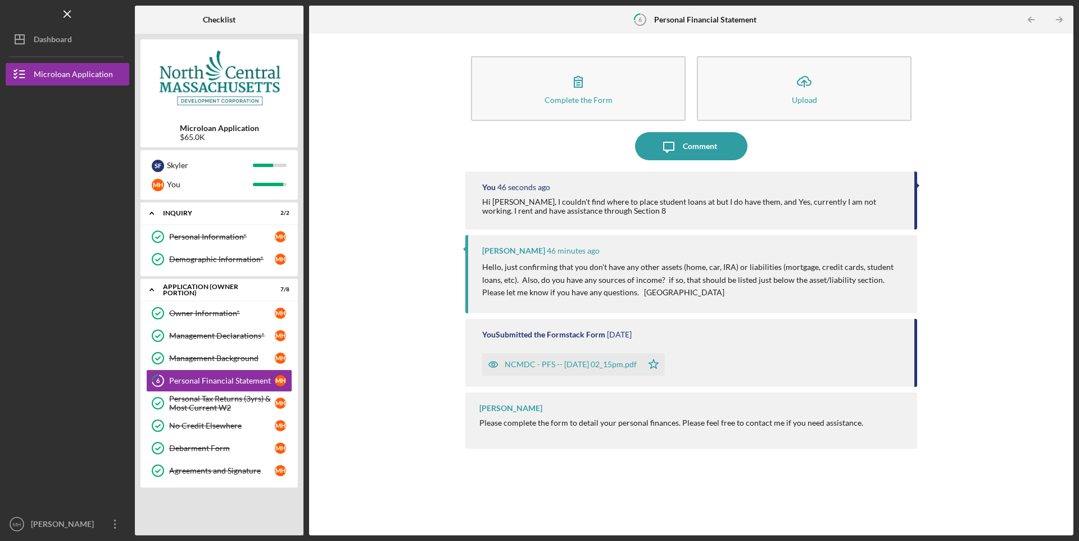
click at [730, 203] on div "Hi [PERSON_NAME], I couldn't find where to place student loans at but I do have…" at bounding box center [692, 206] width 421 height 18
click at [764, 206] on div "Hi [PERSON_NAME], I couldn't find where to place student loans at but I do have…" at bounding box center [692, 206] width 421 height 18
click at [249, 375] on link "6 Personal Financial Statement M H" at bounding box center [219, 380] width 146 height 22
click at [626, 207] on div "Hi [PERSON_NAME], I couldn't find where to place student loans at but I do have…" at bounding box center [692, 206] width 421 height 18
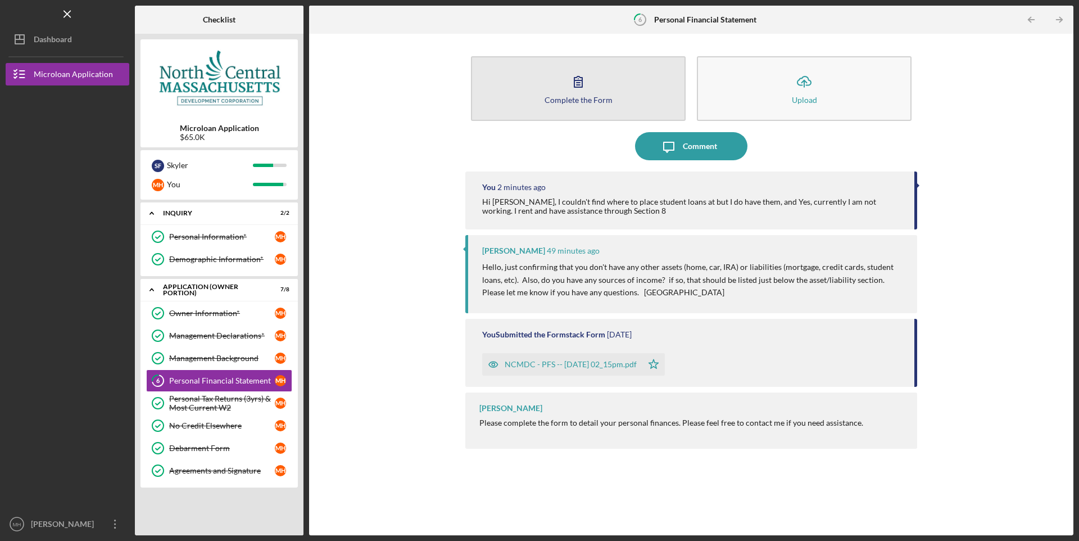
click at [630, 100] on button "Complete the Form Form" at bounding box center [578, 88] width 215 height 65
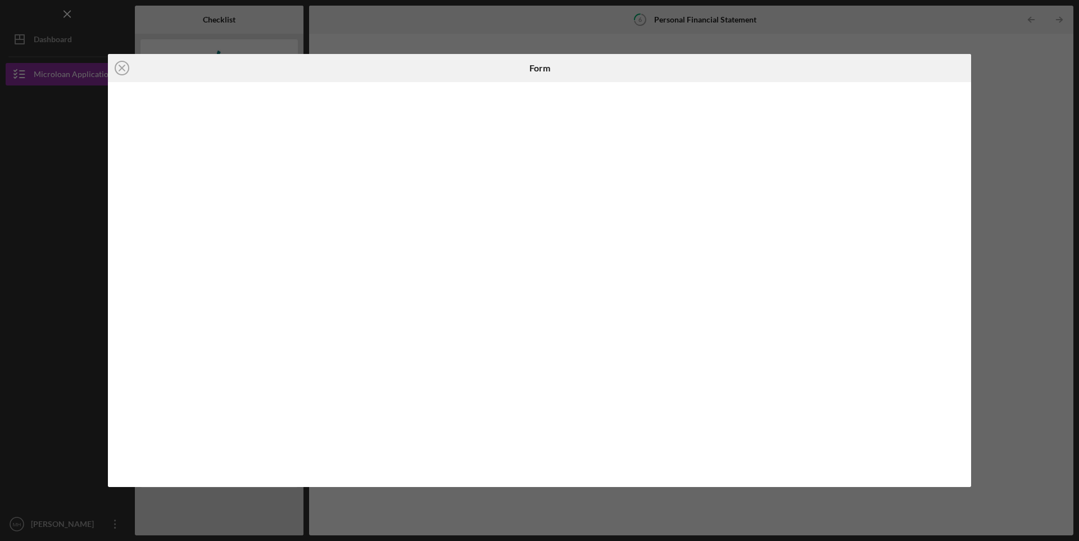
click at [1038, 99] on div "Icon/Close Form" at bounding box center [539, 270] width 1079 height 541
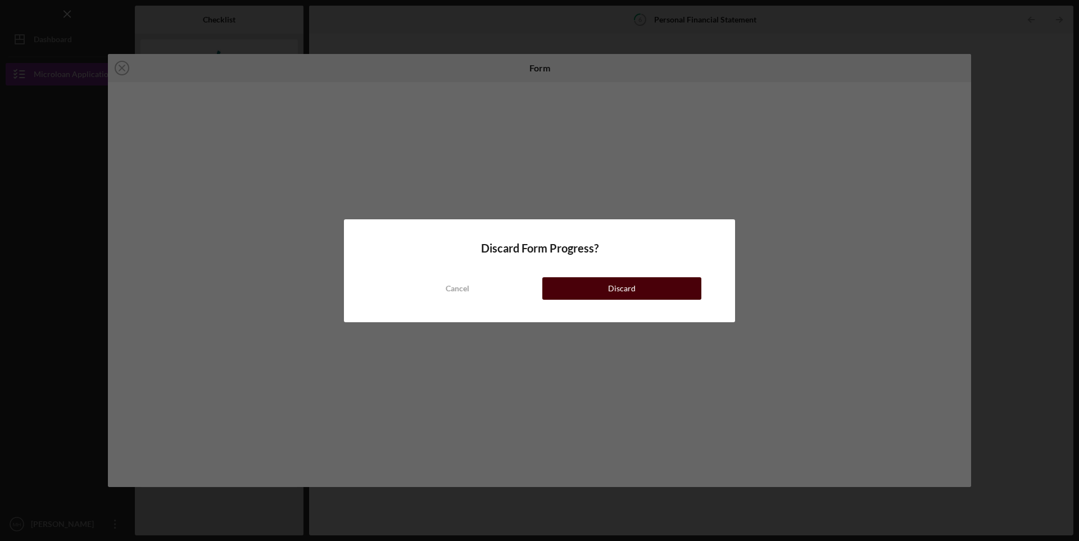
click at [579, 286] on button "Discard" at bounding box center [621, 288] width 159 height 22
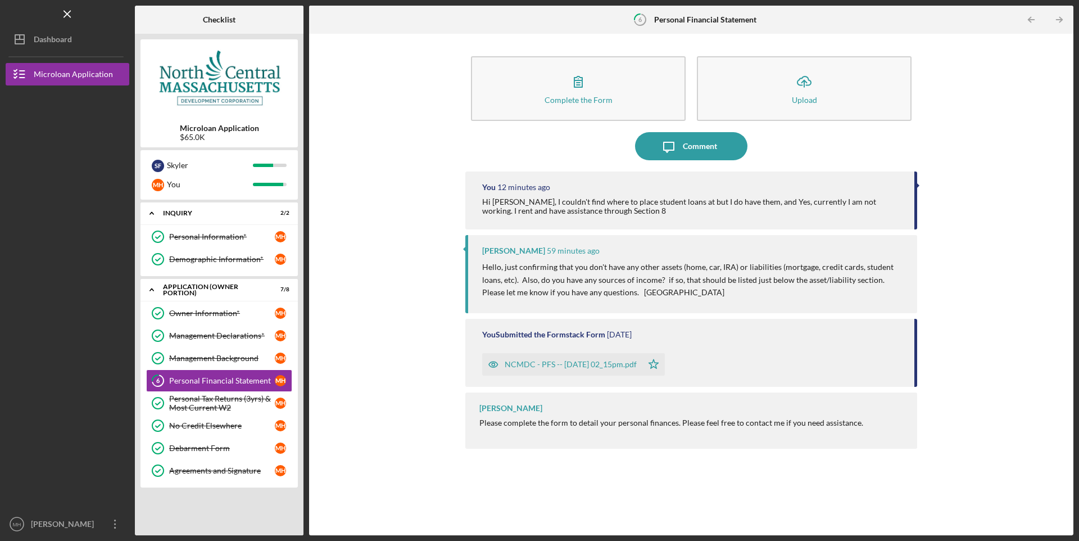
click at [760, 208] on div "Hi [PERSON_NAME], I couldn't find where to place student loans at but I do have…" at bounding box center [692, 206] width 421 height 18
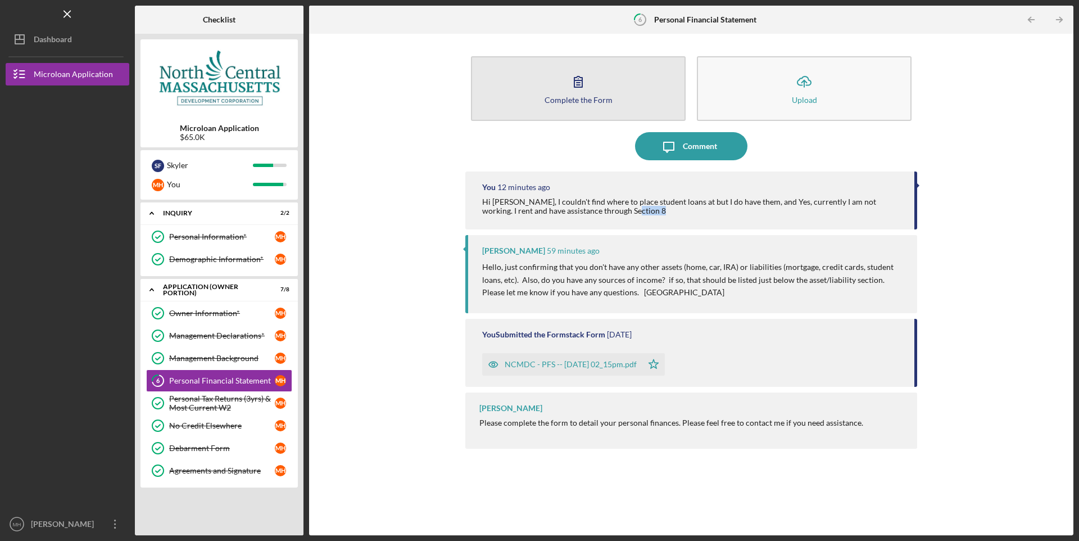
click at [595, 91] on button "Complete the Form Form" at bounding box center [578, 88] width 215 height 65
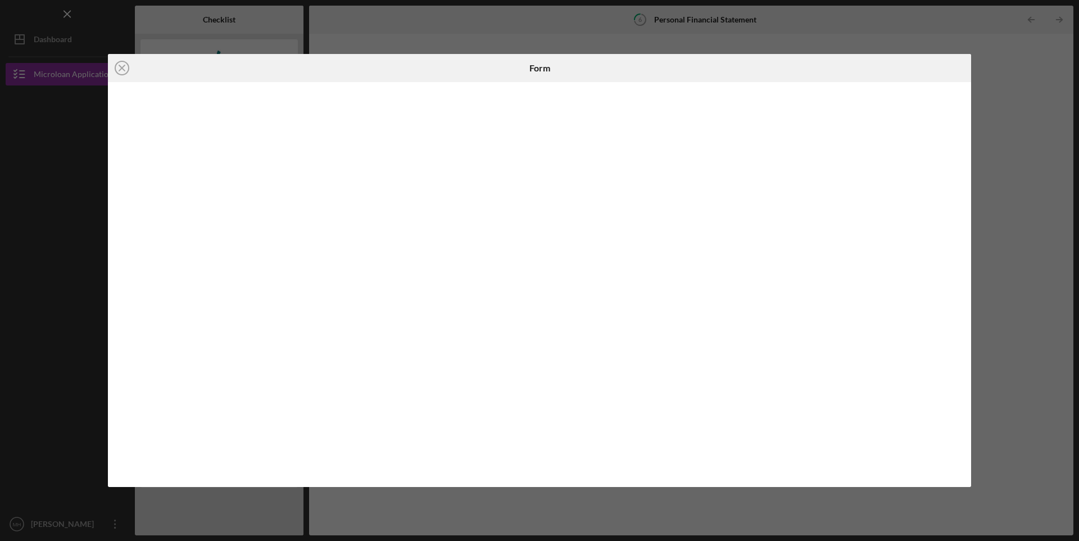
click at [1034, 202] on div "Icon/Close Form" at bounding box center [539, 270] width 1079 height 541
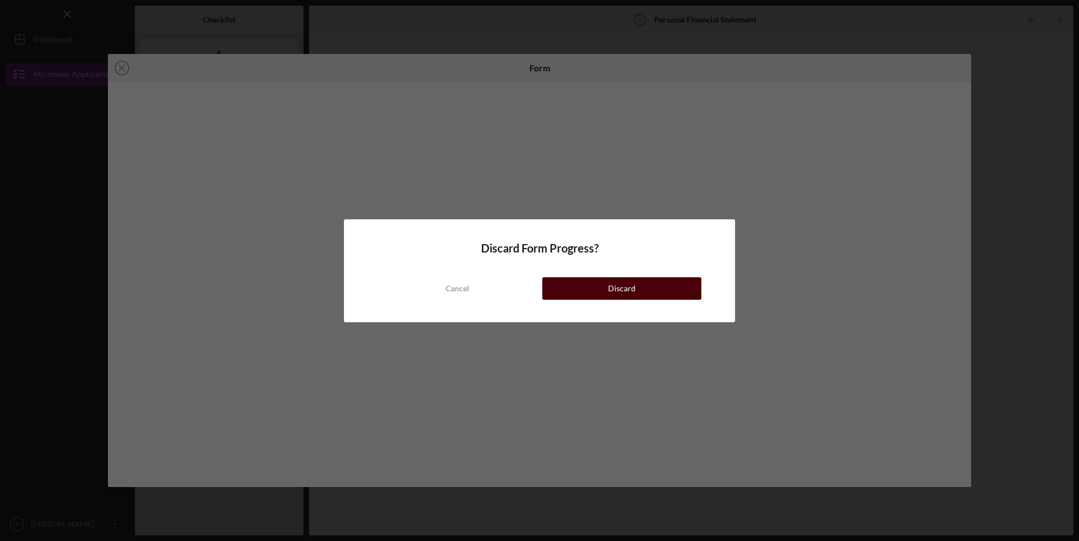
click at [602, 281] on button "Discard" at bounding box center [621, 288] width 159 height 22
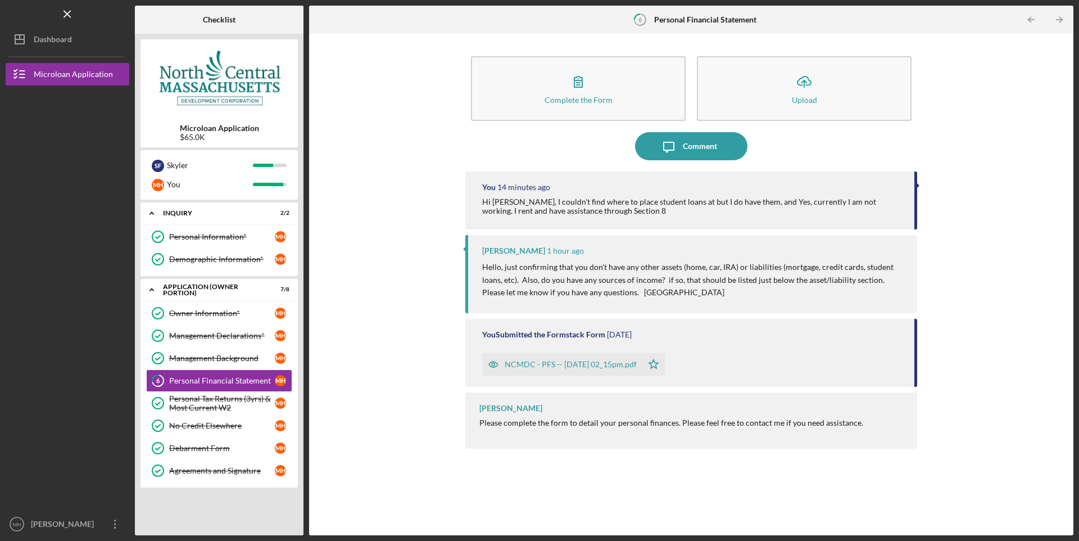
click at [869, 205] on div "Hi [PERSON_NAME], I couldn't find where to place student loans at but I do have…" at bounding box center [692, 206] width 421 height 18
drag, startPoint x: 869, startPoint y: 205, endPoint x: 797, endPoint y: 192, distance: 72.4
click at [797, 192] on div "You 14 minutes ago Hi Sandie, I couldn't find where to place student loans at b…" at bounding box center [691, 200] width 452 height 58
click at [616, 217] on div "You 14 minutes ago Hi Sandie, I couldn't find where to place student loans at b…" at bounding box center [691, 200] width 452 height 58
click at [777, 210] on div "Hi [PERSON_NAME], I couldn't find where to place student loans at but I do have…" at bounding box center [692, 206] width 421 height 18
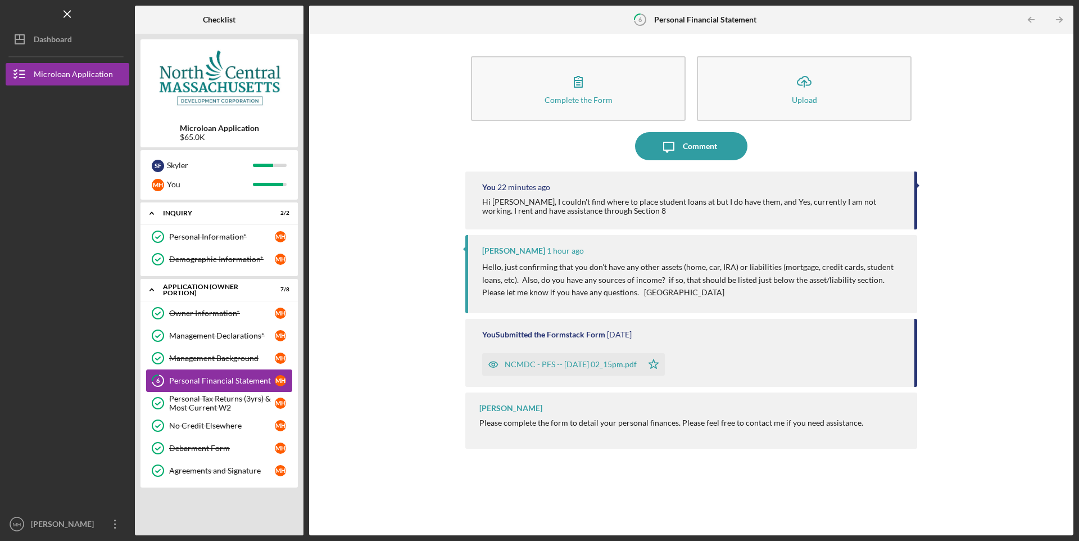
click at [216, 375] on link "6 Personal Financial Statement M H" at bounding box center [219, 380] width 146 height 22
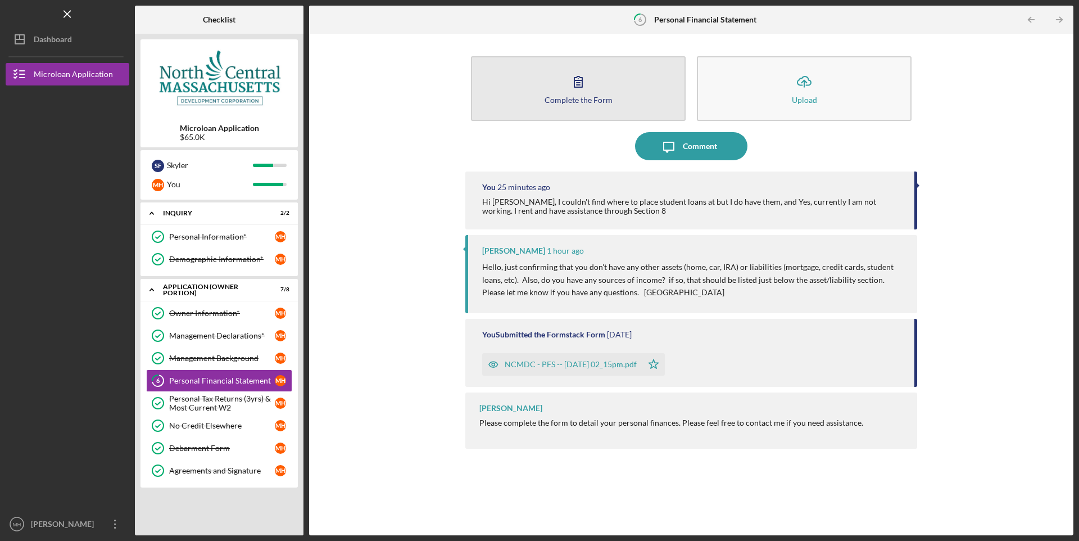
click at [600, 80] on button "Complete the Form Form" at bounding box center [578, 88] width 215 height 65
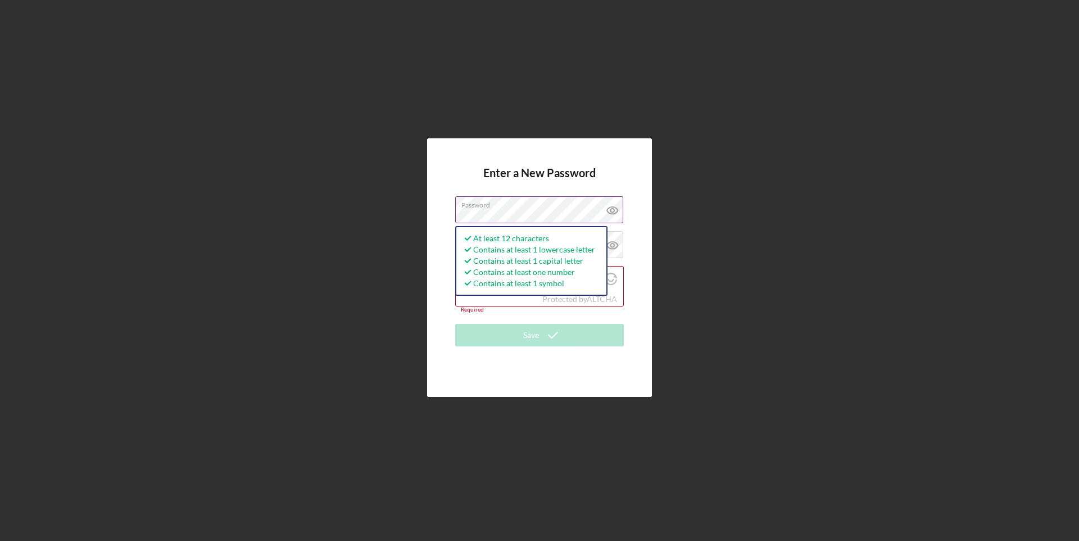
click at [612, 209] on icon at bounding box center [612, 210] width 28 height 28
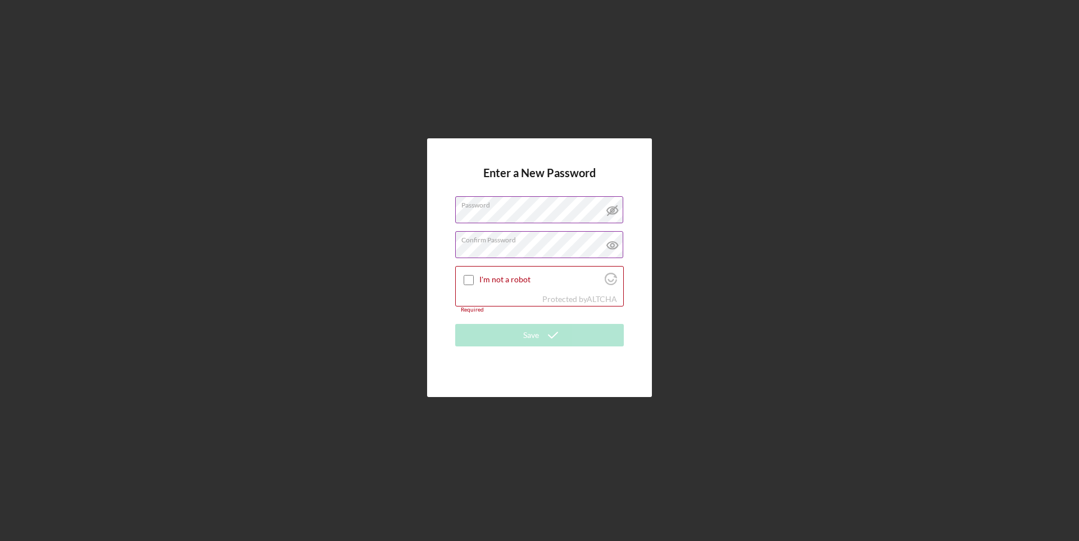
click at [610, 245] on icon at bounding box center [612, 245] width 28 height 28
click at [610, 245] on line at bounding box center [612, 245] width 10 height 10
click at [617, 211] on icon at bounding box center [612, 210] width 28 height 28
click at [473, 278] on input "I'm not a robot" at bounding box center [469, 280] width 10 height 10
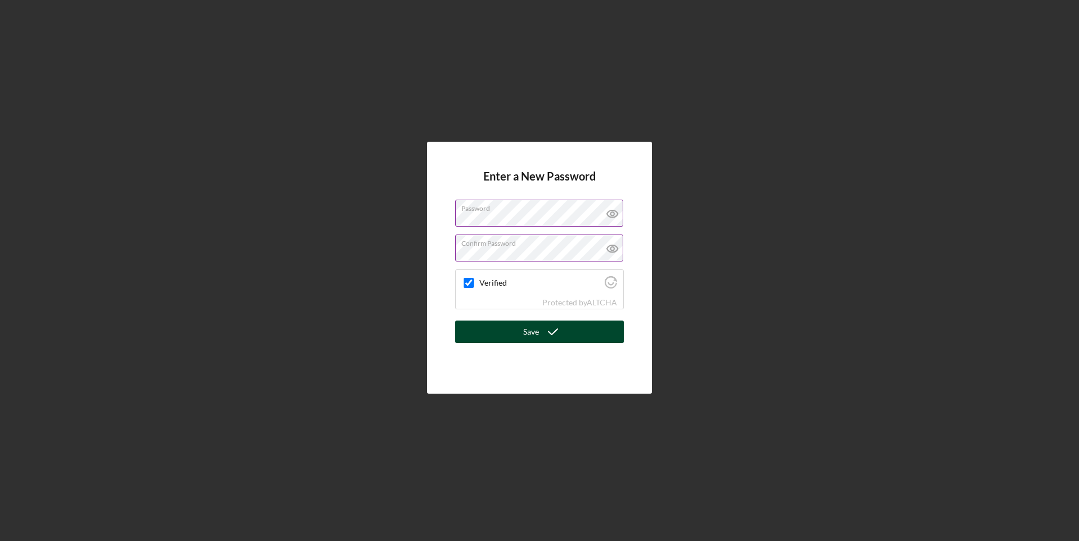
click at [538, 334] on div "Save" at bounding box center [531, 331] width 16 height 22
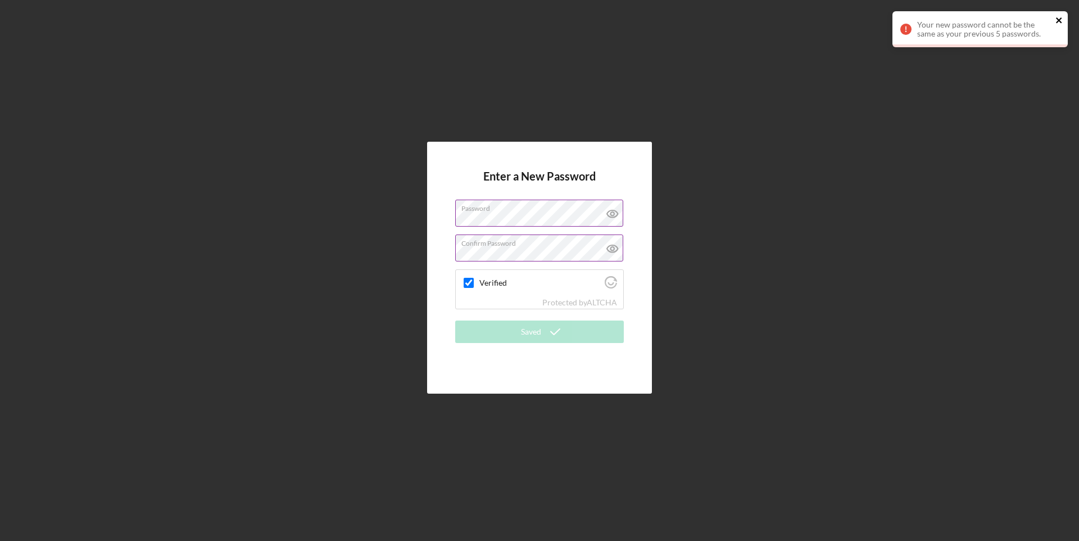
click at [1055, 21] on icon "close" at bounding box center [1059, 20] width 8 height 9
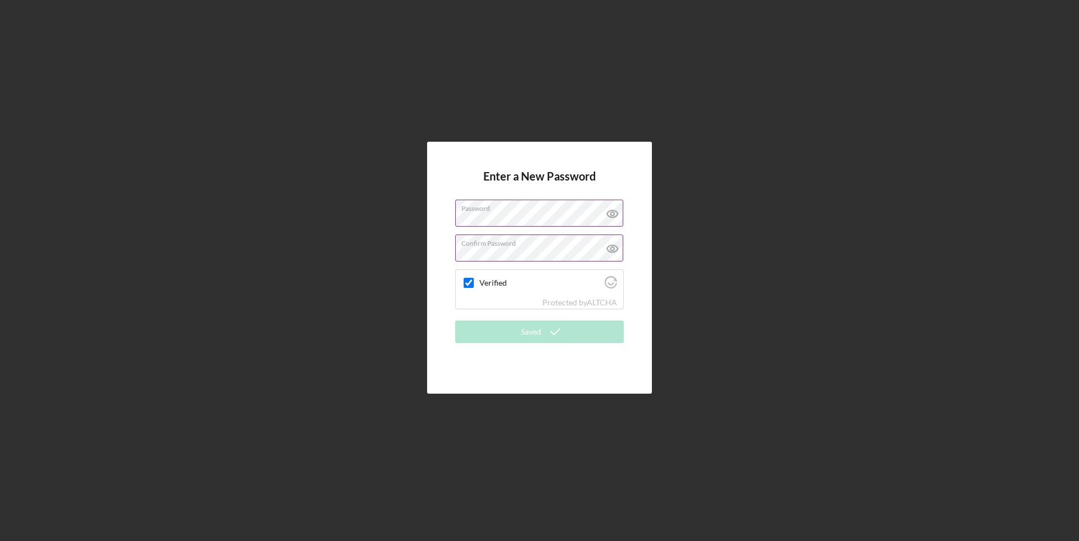
click at [544, 205] on label "Password" at bounding box center [542, 206] width 162 height 12
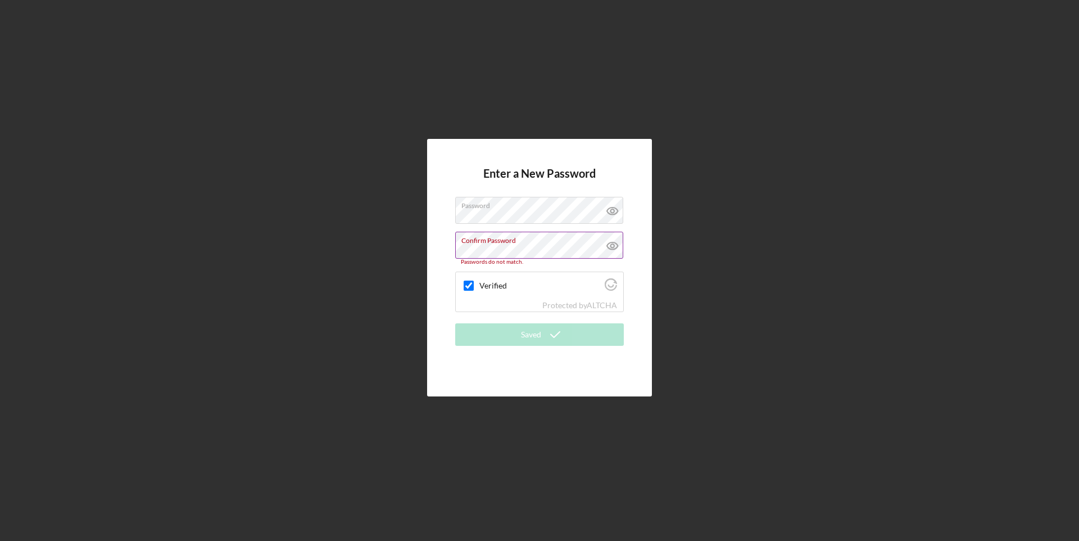
click at [759, 266] on div "Enter a New Password Password Confirm Password Passwords do not match. Verified…" at bounding box center [540, 267] width 1068 height 535
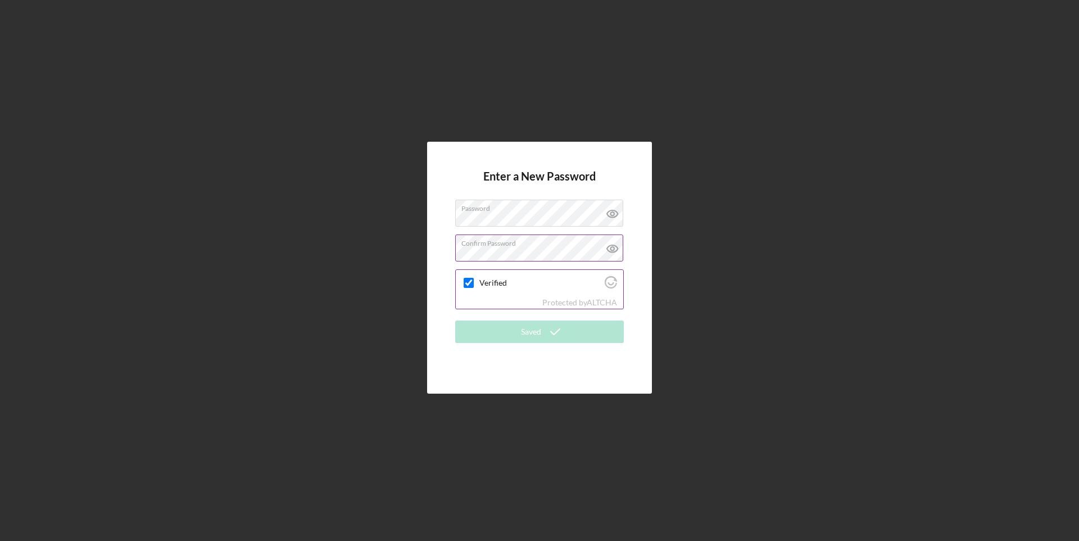
click at [471, 280] on input "Verified" at bounding box center [469, 283] width 10 height 10
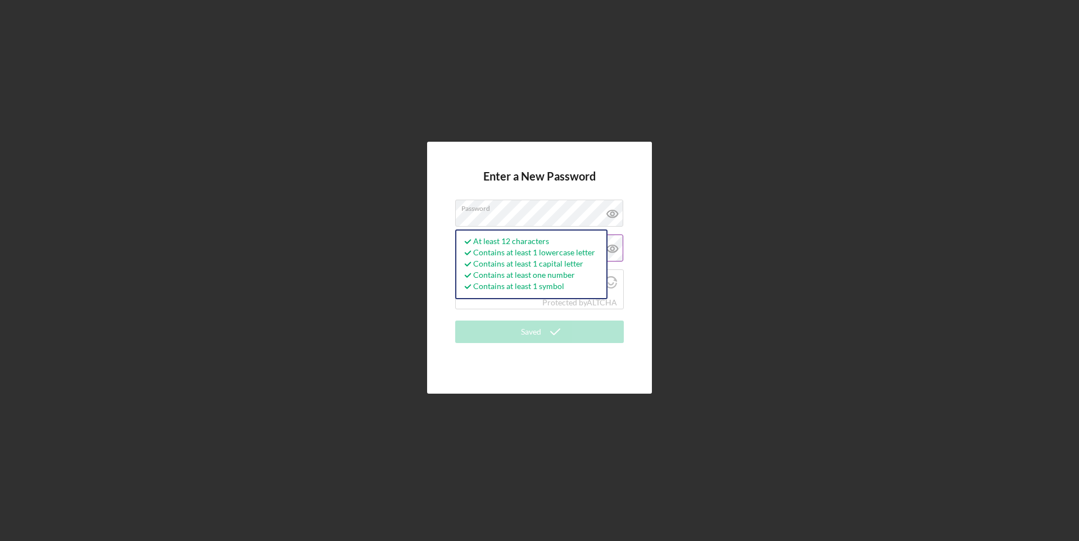
click at [610, 212] on icon at bounding box center [612, 213] width 28 height 28
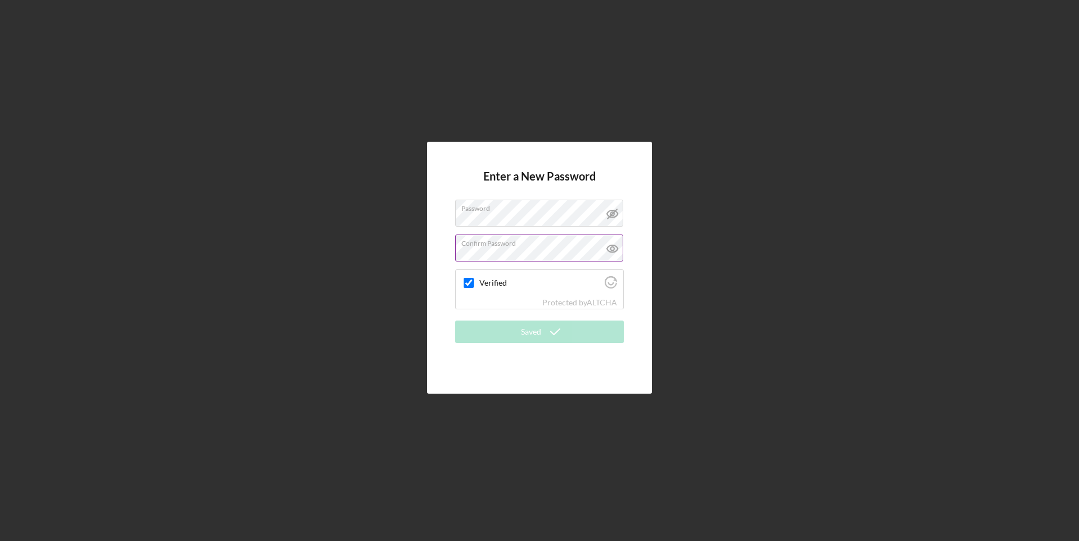
click at [612, 246] on icon at bounding box center [612, 248] width 28 height 28
click at [470, 282] on input "Verified" at bounding box center [469, 283] width 10 height 10
click at [559, 282] on label "Verified" at bounding box center [540, 282] width 122 height 9
click at [474, 282] on input "Verified" at bounding box center [469, 283] width 10 height 10
checkbox input "true"
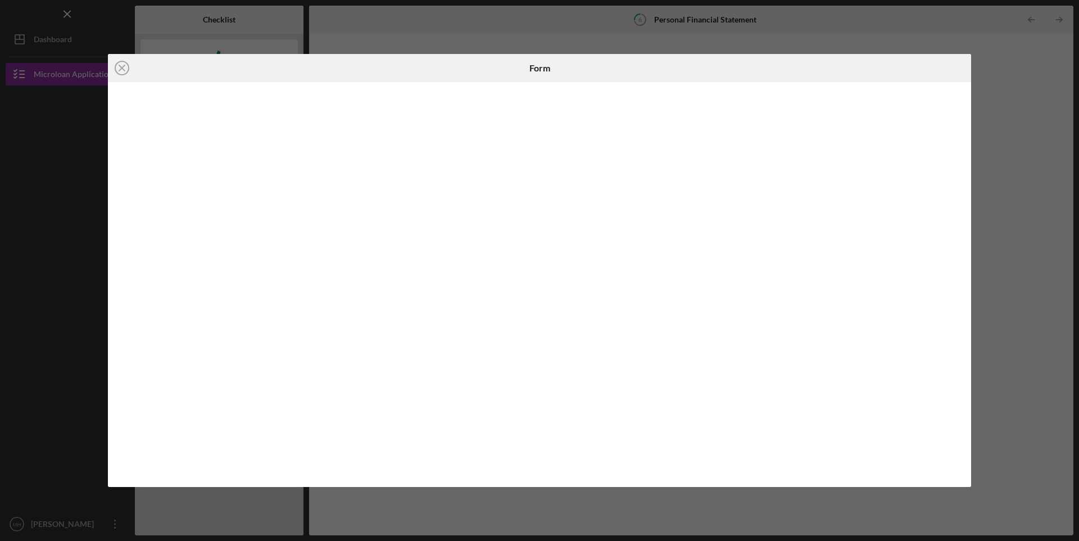
click at [1009, 134] on div "Icon/Close Form" at bounding box center [539, 270] width 1079 height 541
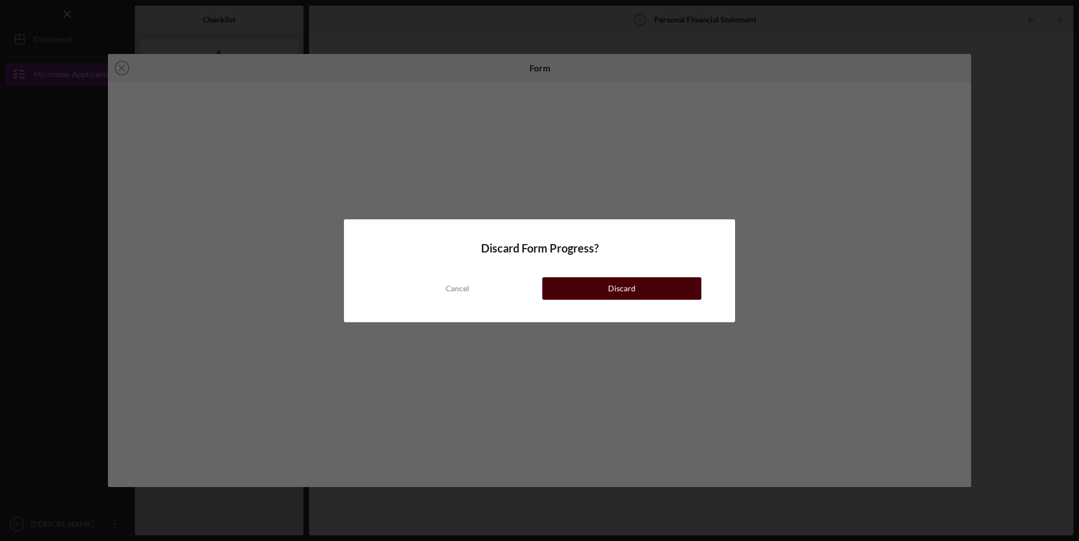
click at [586, 288] on button "Discard" at bounding box center [621, 288] width 159 height 22
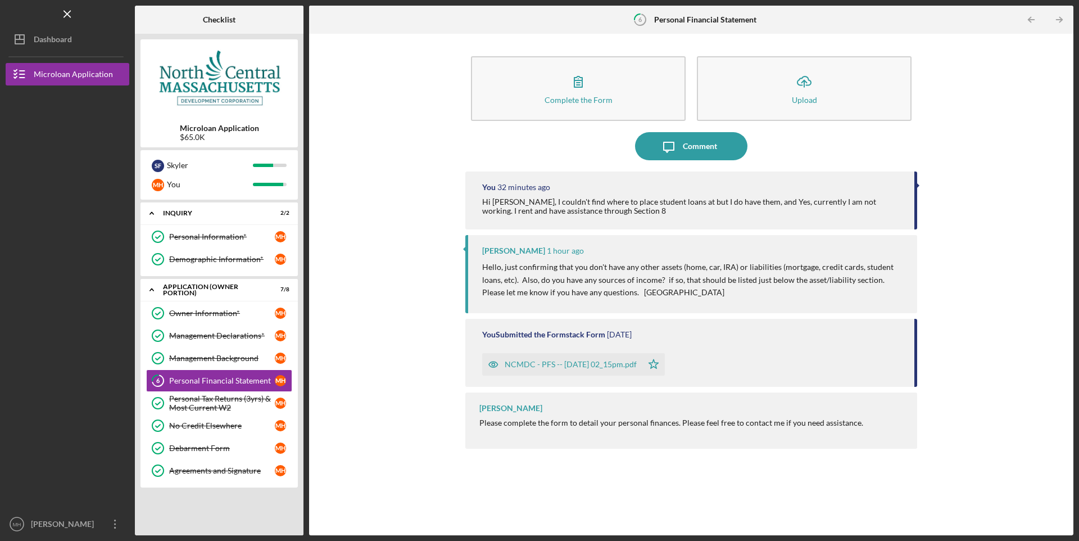
click at [610, 194] on div "You 32 minutes ago Hi [PERSON_NAME], I couldn't find where to place student loa…" at bounding box center [691, 200] width 452 height 58
click at [594, 198] on div "Hi [PERSON_NAME], I couldn't find where to place student loans at but I do have…" at bounding box center [692, 206] width 421 height 18
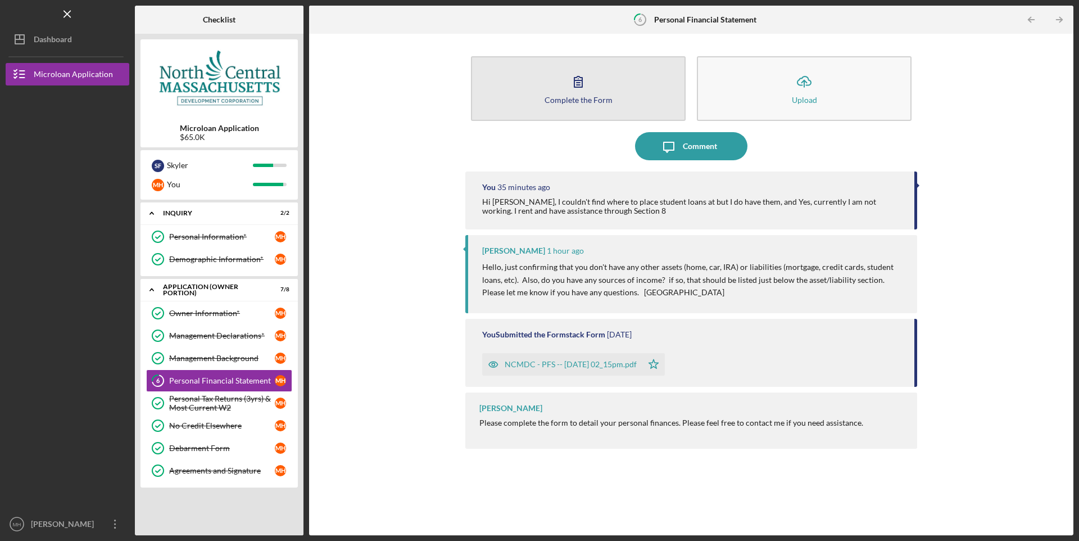
click at [594, 83] on button "Complete the Form Form" at bounding box center [578, 88] width 215 height 65
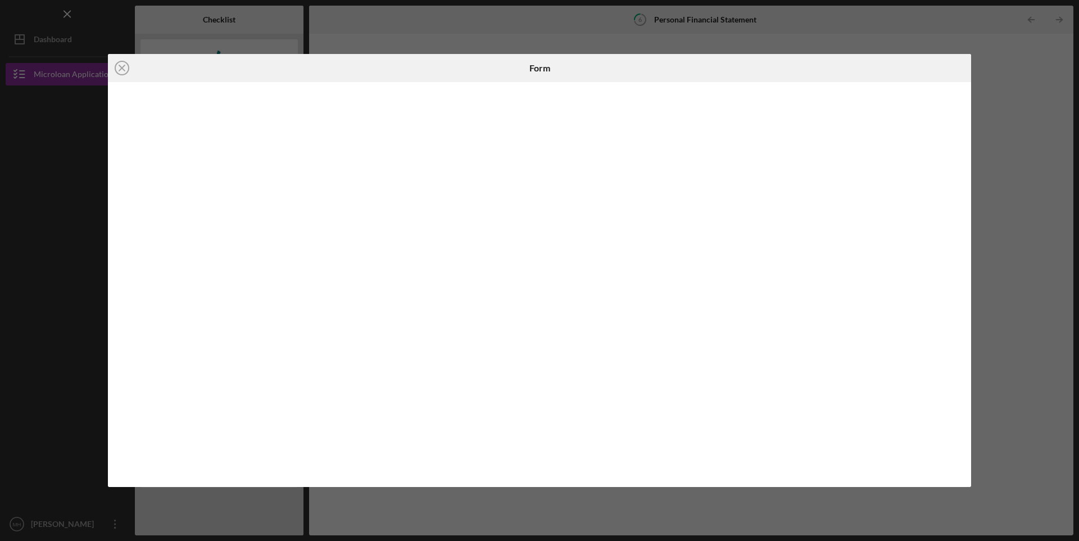
click at [1056, 161] on div "Icon/Close Form" at bounding box center [539, 270] width 1079 height 541
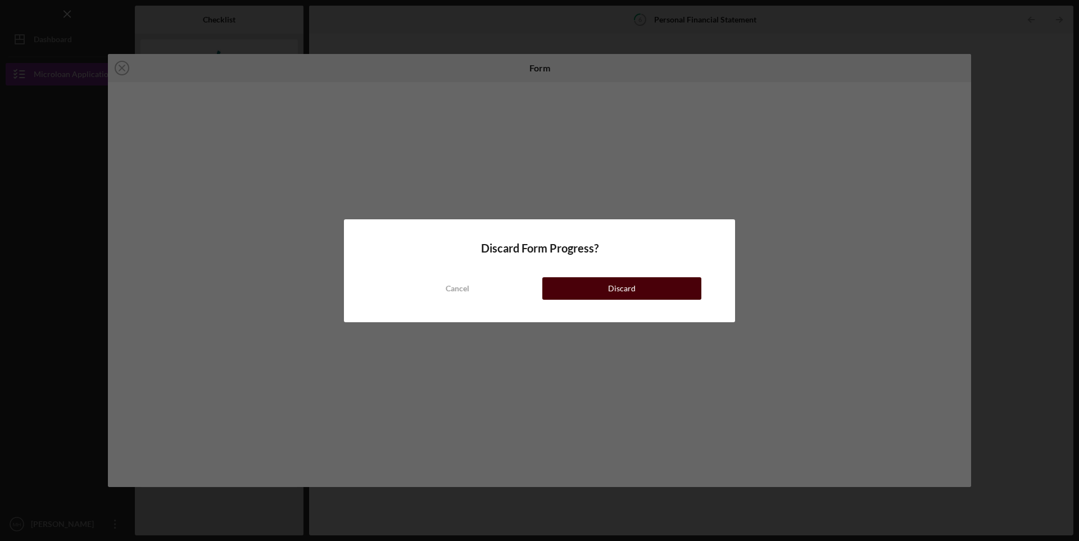
click at [651, 291] on button "Discard" at bounding box center [621, 288] width 159 height 22
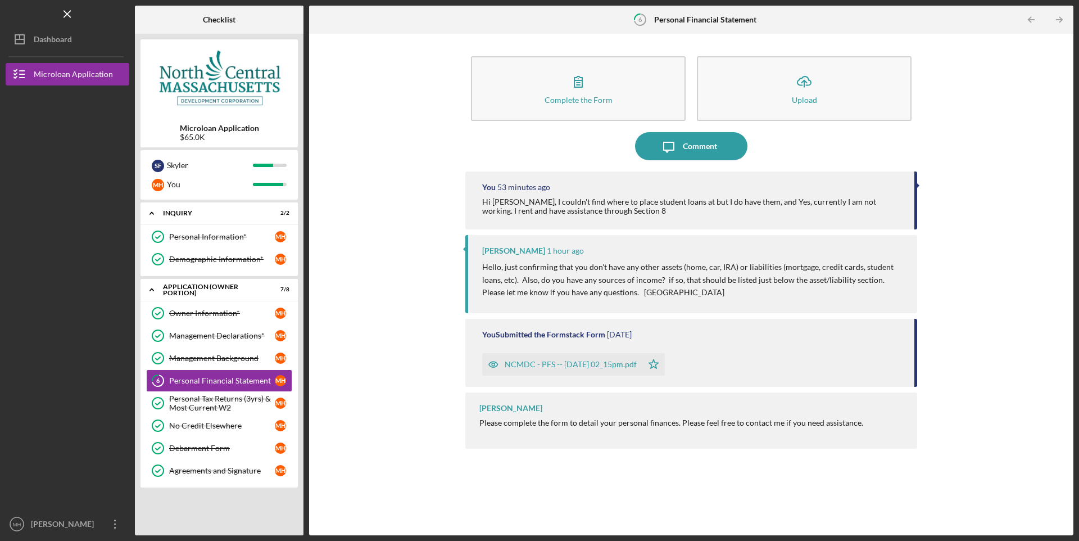
click at [741, 205] on div "Hi Sandie, I couldn't find where to place student loans at but I do have them, …" at bounding box center [692, 206] width 421 height 18
click at [715, 285] on p "Hello, just confirming that you don't have any other assets (home, car, IRA) or…" at bounding box center [694, 273] width 424 height 25
